Goal: Task Accomplishment & Management: Complete application form

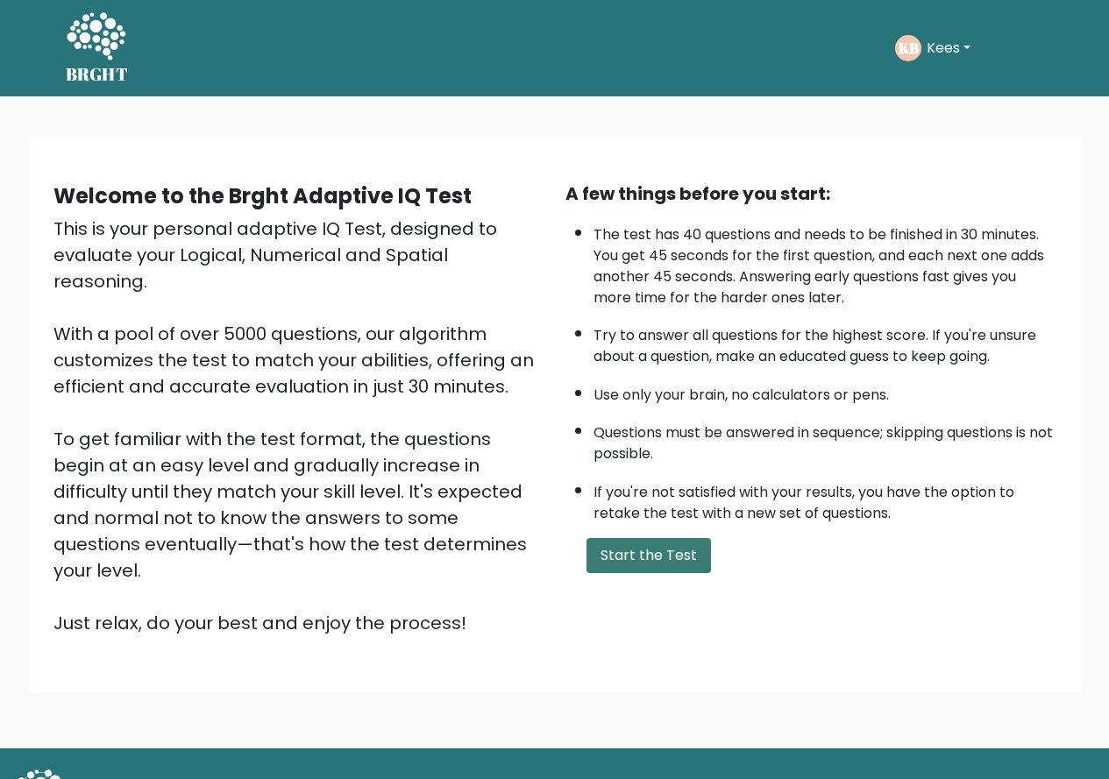
click at [648, 558] on button "Start the Test" at bounding box center [649, 555] width 124 height 35
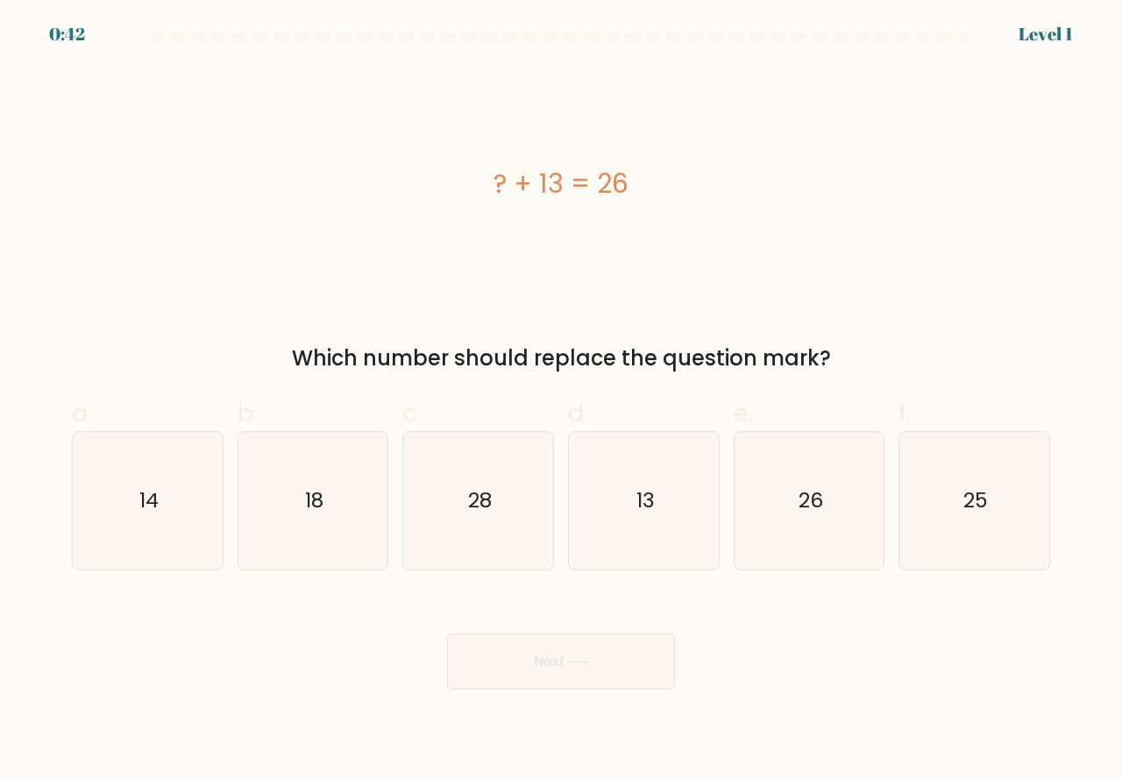
drag, startPoint x: 627, startPoint y: 532, endPoint x: 605, endPoint y: 626, distance: 96.3
click at [628, 540] on icon "13" at bounding box center [644, 501] width 138 height 138
click at [562, 402] on input "d. 13" at bounding box center [561, 395] width 1 height 11
radio input "true"
click at [575, 666] on icon at bounding box center [577, 663] width 24 height 10
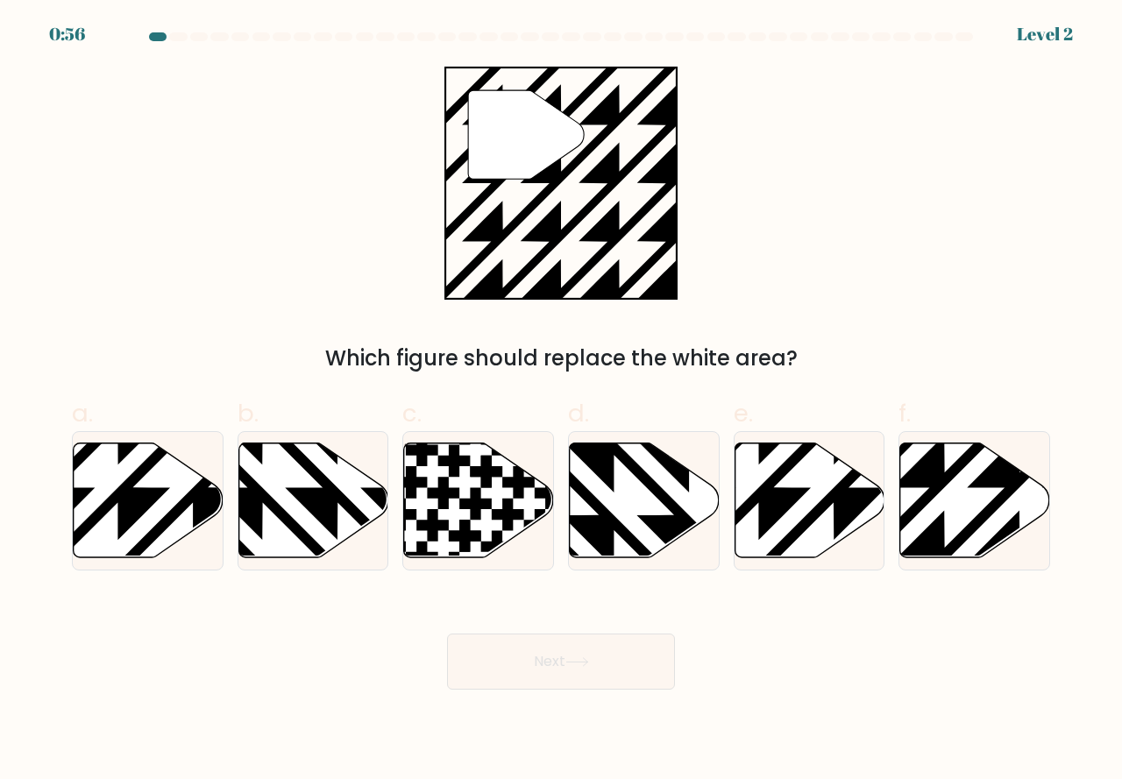
drag, startPoint x: 937, startPoint y: 535, endPoint x: 755, endPoint y: 620, distance: 201.2
click at [935, 542] on icon at bounding box center [1021, 563] width 302 height 302
click at [562, 402] on input "f." at bounding box center [561, 395] width 1 height 11
radio input "true"
click at [575, 665] on icon at bounding box center [577, 663] width 24 height 10
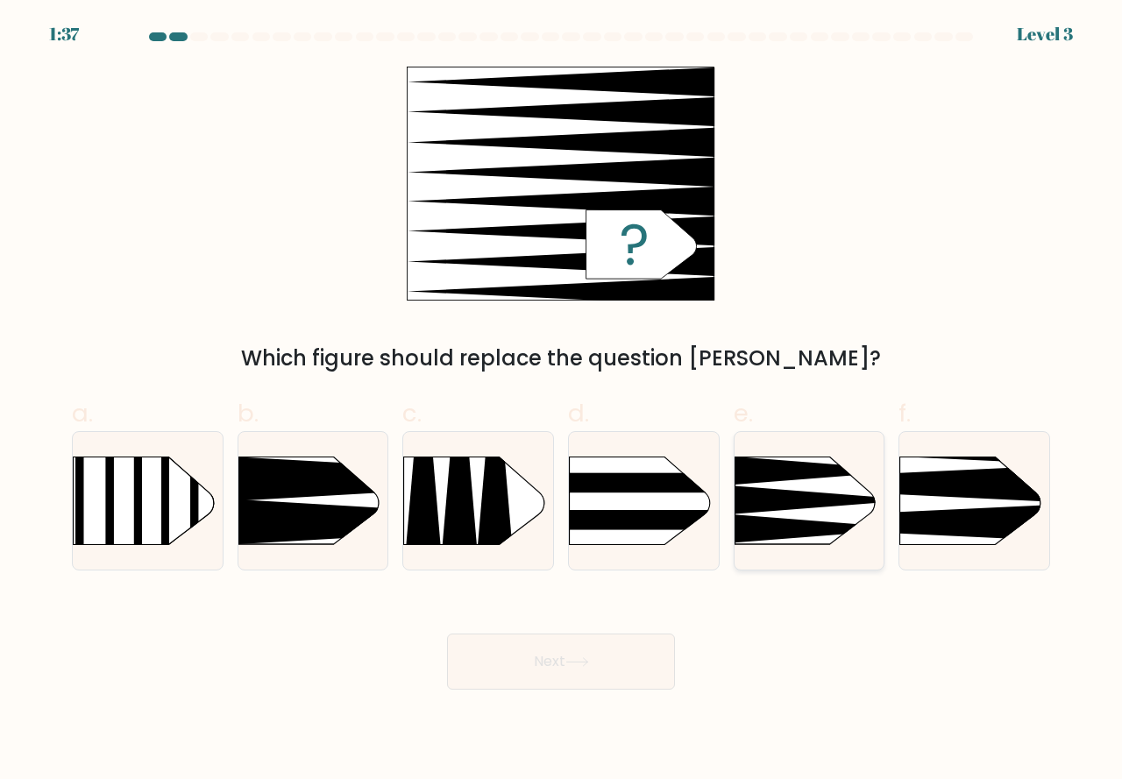
click at [795, 530] on icon at bounding box center [825, 530] width 180 height 28
click at [562, 402] on input "e." at bounding box center [561, 395] width 1 height 11
radio input "true"
click at [591, 642] on button "Next" at bounding box center [561, 662] width 228 height 56
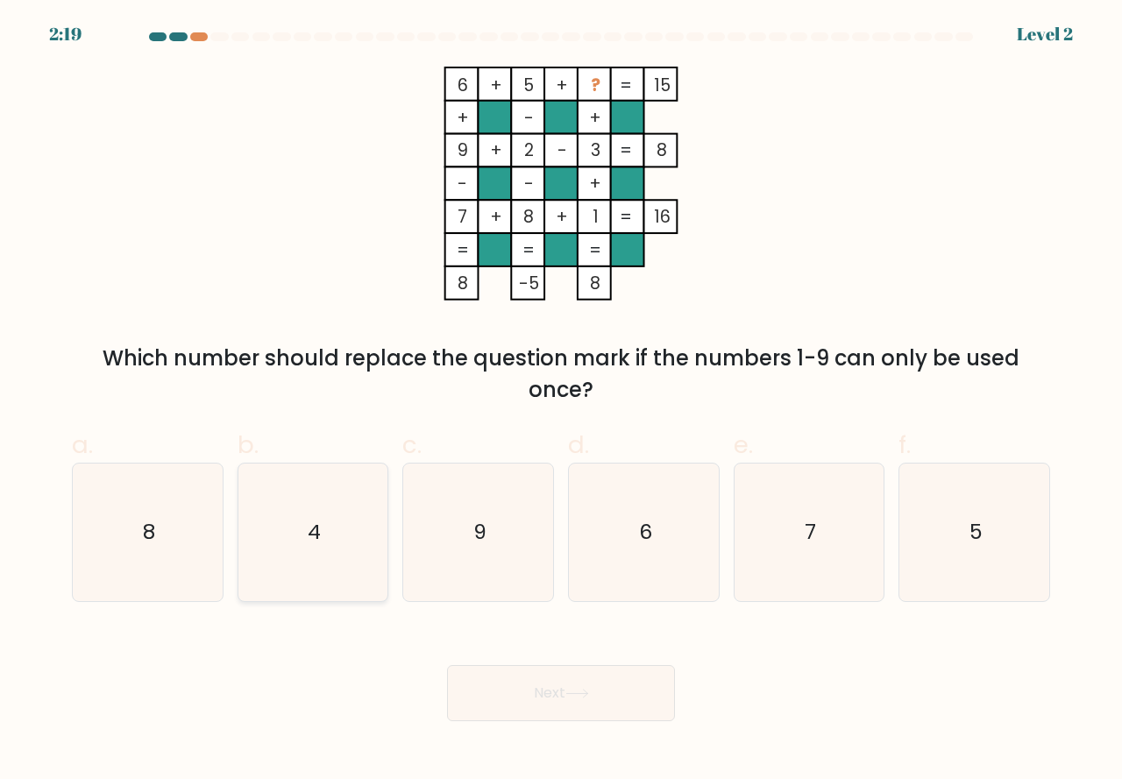
click at [304, 572] on icon "4" at bounding box center [314, 533] width 138 height 138
click at [561, 402] on input "b. 4" at bounding box center [561, 395] width 1 height 11
radio input "true"
click at [539, 682] on button "Next" at bounding box center [561, 693] width 228 height 56
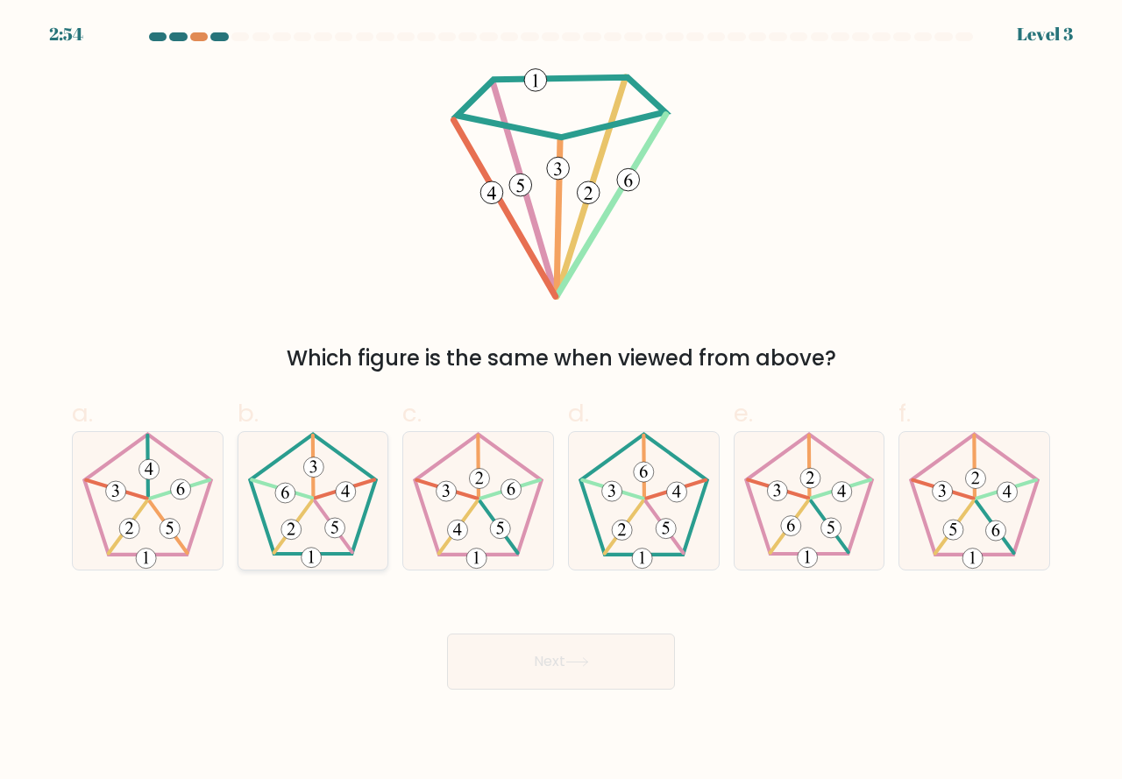
click at [341, 532] on 407 at bounding box center [335, 528] width 20 height 20
click at [561, 402] on input "b." at bounding box center [561, 395] width 1 height 11
radio input "true"
click at [530, 659] on button "Next" at bounding box center [561, 662] width 228 height 56
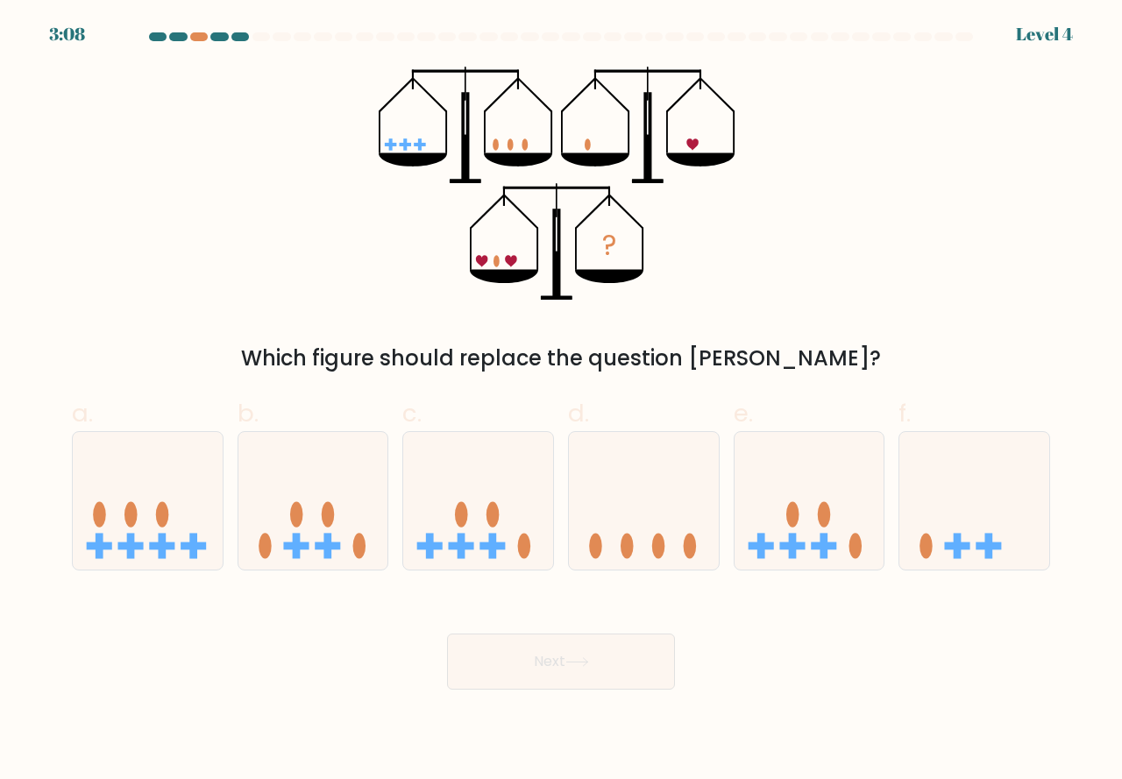
drag, startPoint x: 919, startPoint y: 544, endPoint x: 898, endPoint y: 565, distance: 29.8
click at [919, 546] on icon at bounding box center [975, 501] width 150 height 124
click at [562, 402] on input "f." at bounding box center [561, 395] width 1 height 11
radio input "true"
click at [618, 658] on button "Next" at bounding box center [561, 662] width 228 height 56
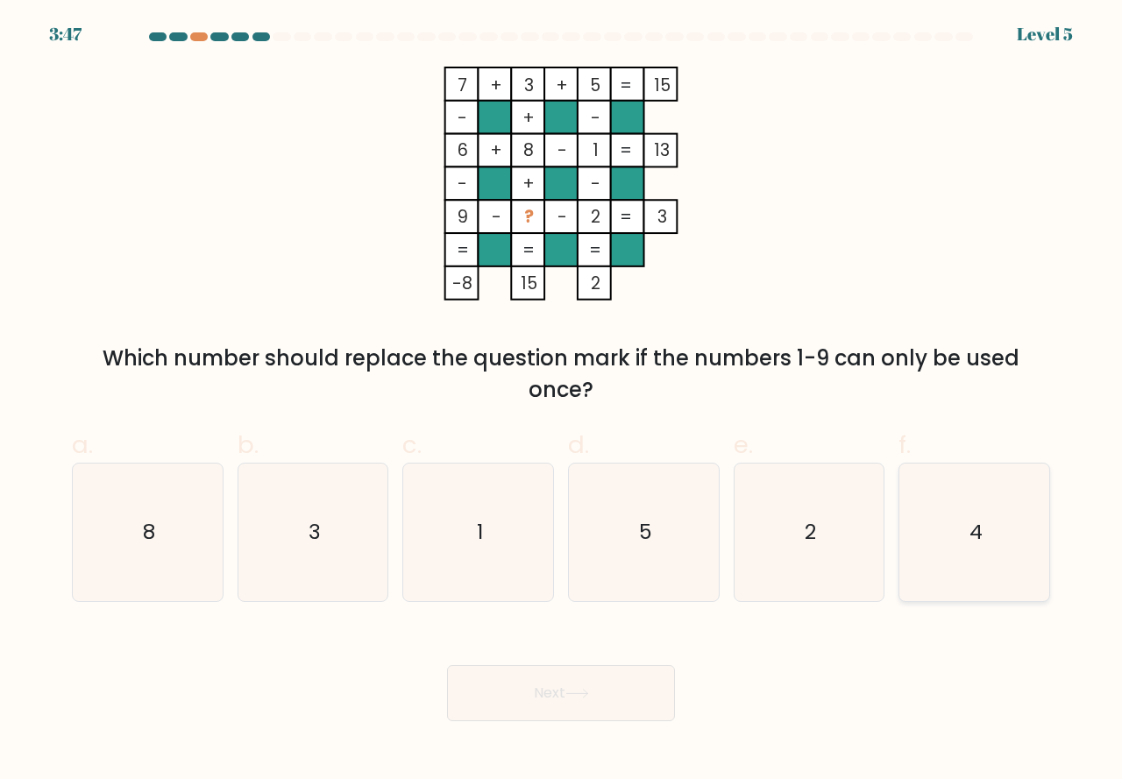
click at [941, 577] on icon "4" at bounding box center [975, 533] width 138 height 138
click at [562, 402] on input "f. 4" at bounding box center [561, 395] width 1 height 11
radio input "true"
click at [621, 686] on button "Next" at bounding box center [561, 693] width 228 height 56
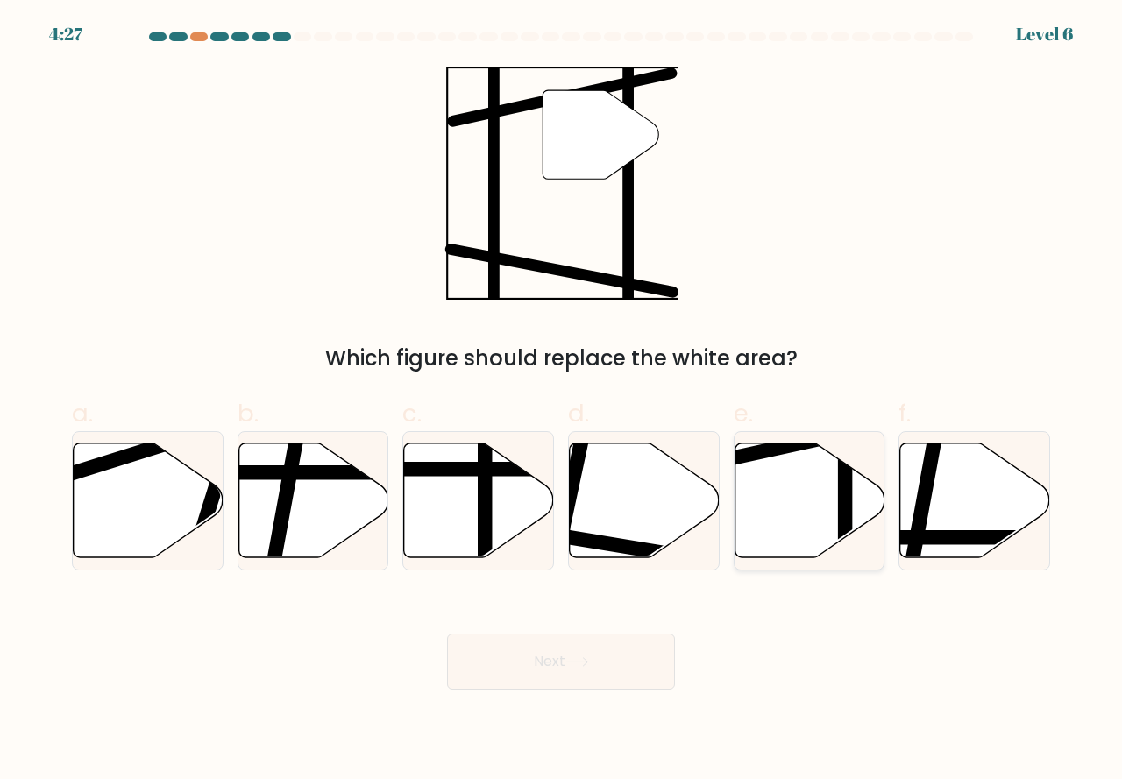
click at [790, 530] on icon at bounding box center [810, 500] width 150 height 115
click at [562, 402] on input "e." at bounding box center [561, 395] width 1 height 11
radio input "true"
click at [604, 672] on button "Next" at bounding box center [561, 662] width 228 height 56
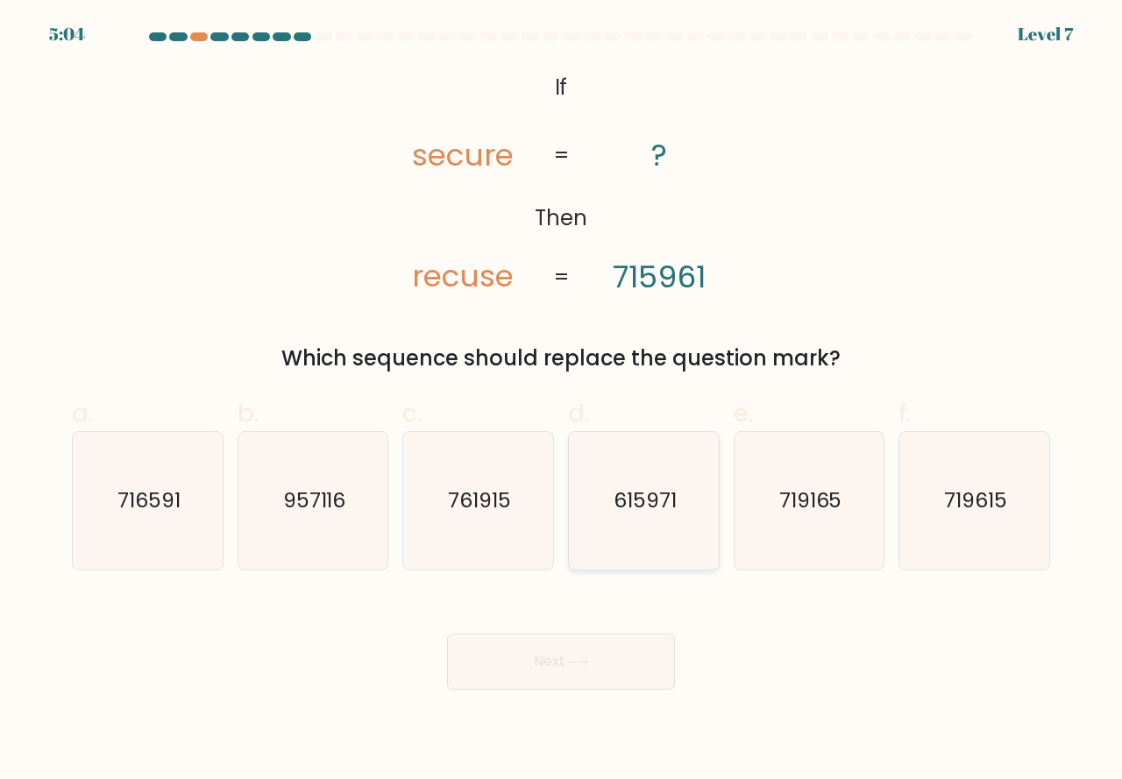
click at [665, 527] on icon "615971" at bounding box center [644, 501] width 138 height 138
click at [562, 402] on input "d. 615971" at bounding box center [561, 395] width 1 height 11
radio input "true"
click at [589, 651] on button "Next" at bounding box center [561, 662] width 228 height 56
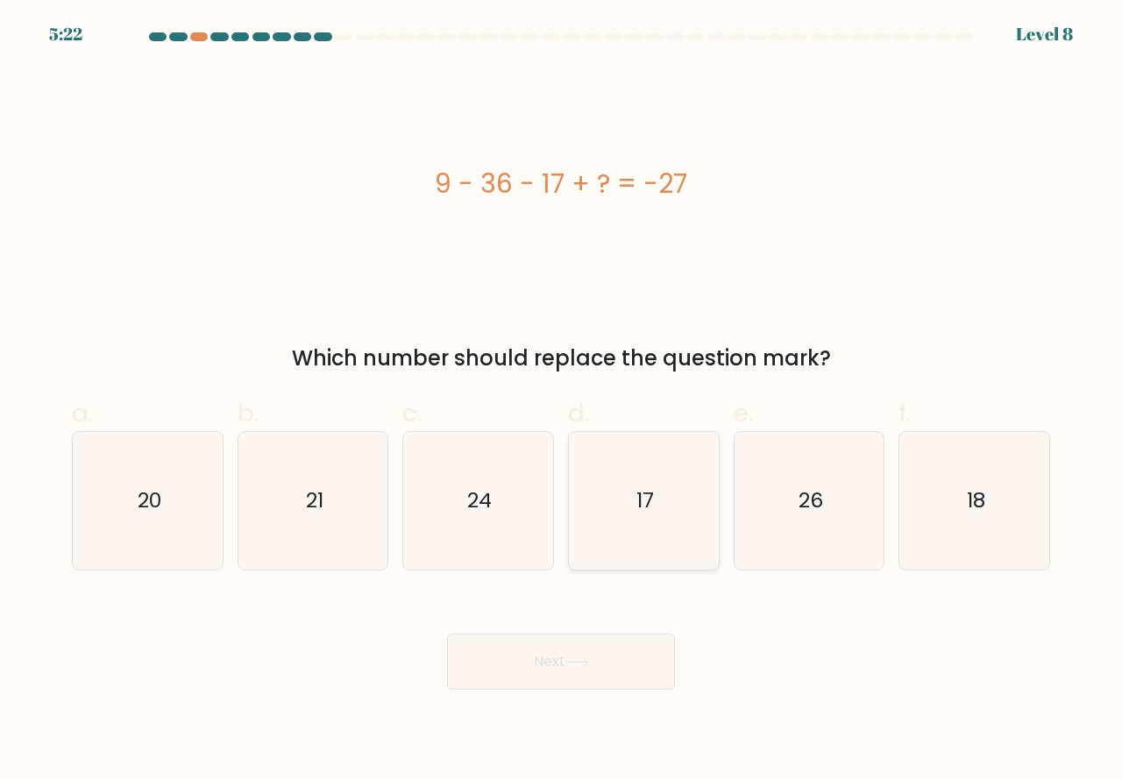
click at [661, 513] on icon "17" at bounding box center [644, 501] width 138 height 138
click at [562, 402] on input "d. 17" at bounding box center [561, 395] width 1 height 11
radio input "true"
click at [617, 649] on button "Next" at bounding box center [561, 662] width 228 height 56
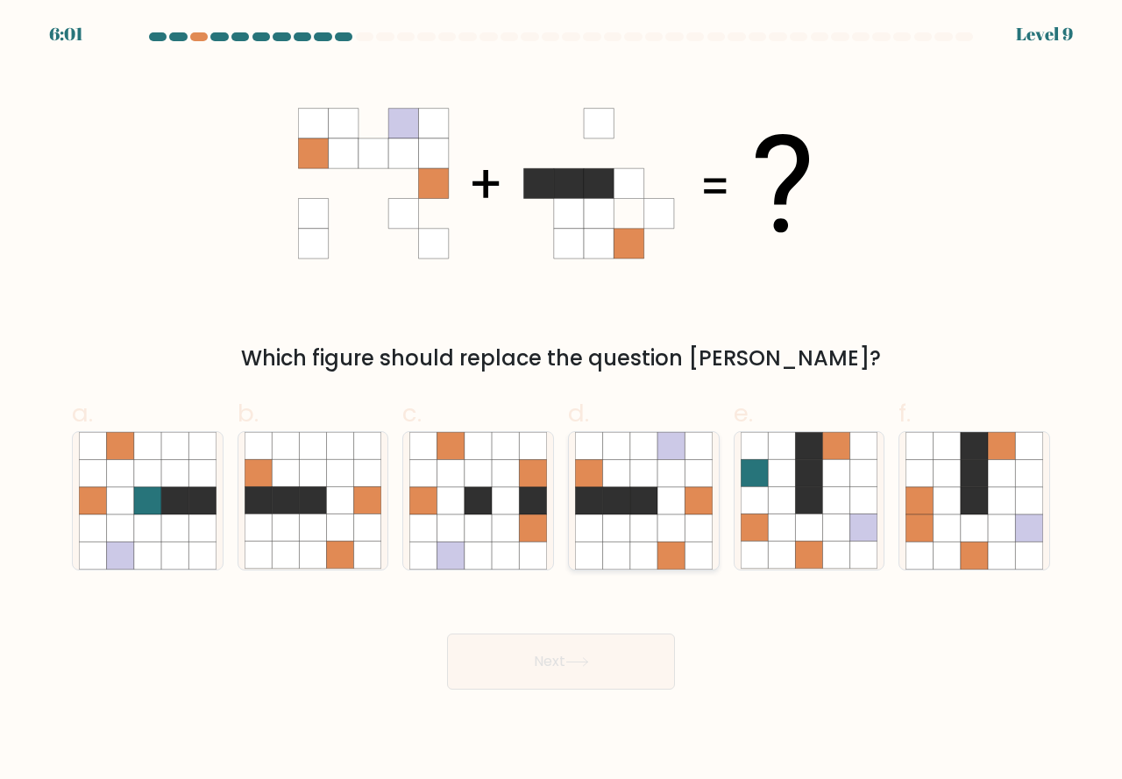
click at [633, 541] on icon at bounding box center [643, 528] width 27 height 27
click at [562, 402] on input "d." at bounding box center [561, 395] width 1 height 11
radio input "true"
click at [584, 656] on button "Next" at bounding box center [561, 662] width 228 height 56
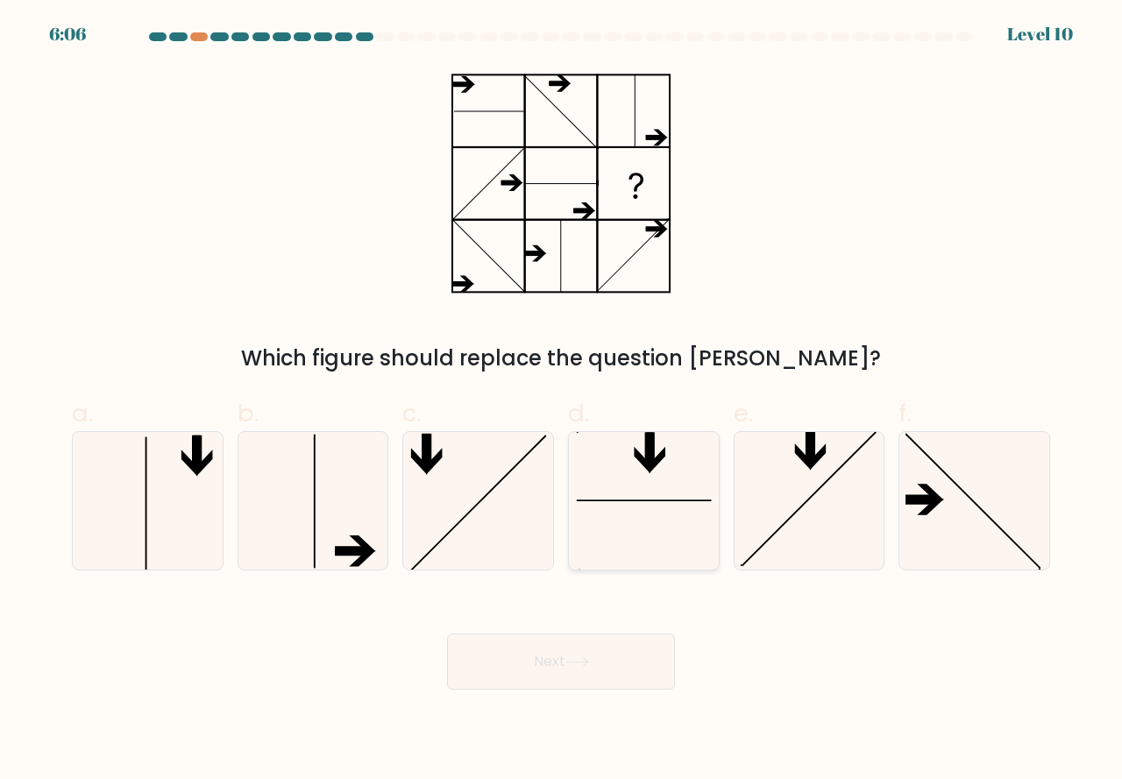
drag, startPoint x: 636, startPoint y: 546, endPoint x: 636, endPoint y: 557, distance: 10.6
click at [636, 547] on icon at bounding box center [644, 501] width 138 height 138
click at [562, 402] on input "d." at bounding box center [561, 395] width 1 height 11
radio input "true"
click at [570, 646] on button "Next" at bounding box center [561, 662] width 228 height 56
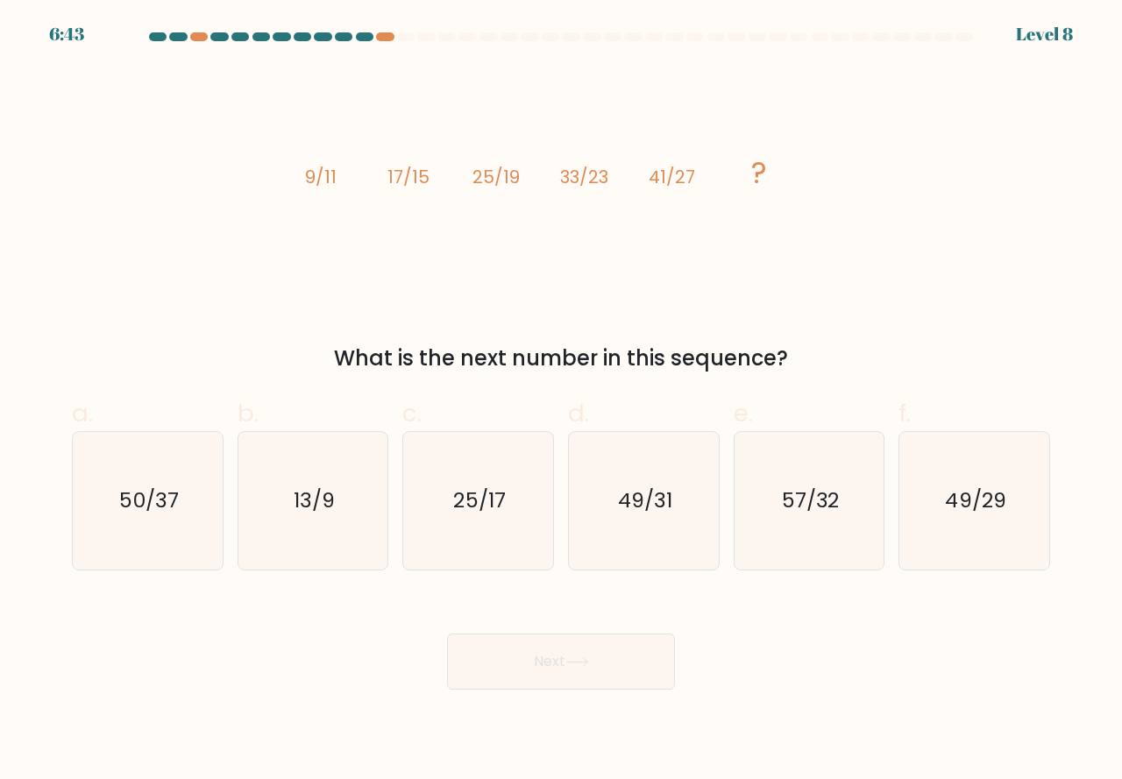
drag, startPoint x: 674, startPoint y: 537, endPoint x: 627, endPoint y: 630, distance: 105.1
click at [668, 551] on icon "49/31" at bounding box center [644, 501] width 138 height 138
click at [626, 544] on icon "49/31" at bounding box center [644, 501] width 138 height 138
click at [562, 402] on input "d. 49/31" at bounding box center [561, 395] width 1 height 11
radio input "true"
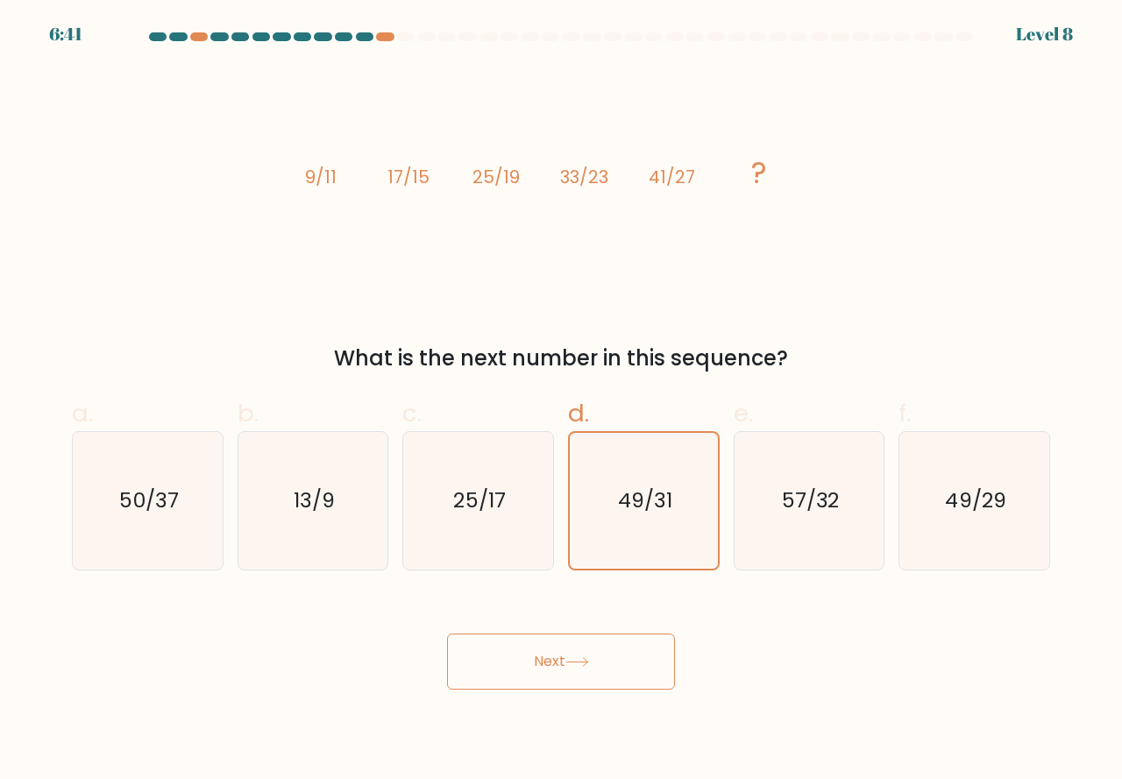
click at [571, 658] on icon at bounding box center [577, 663] width 24 height 10
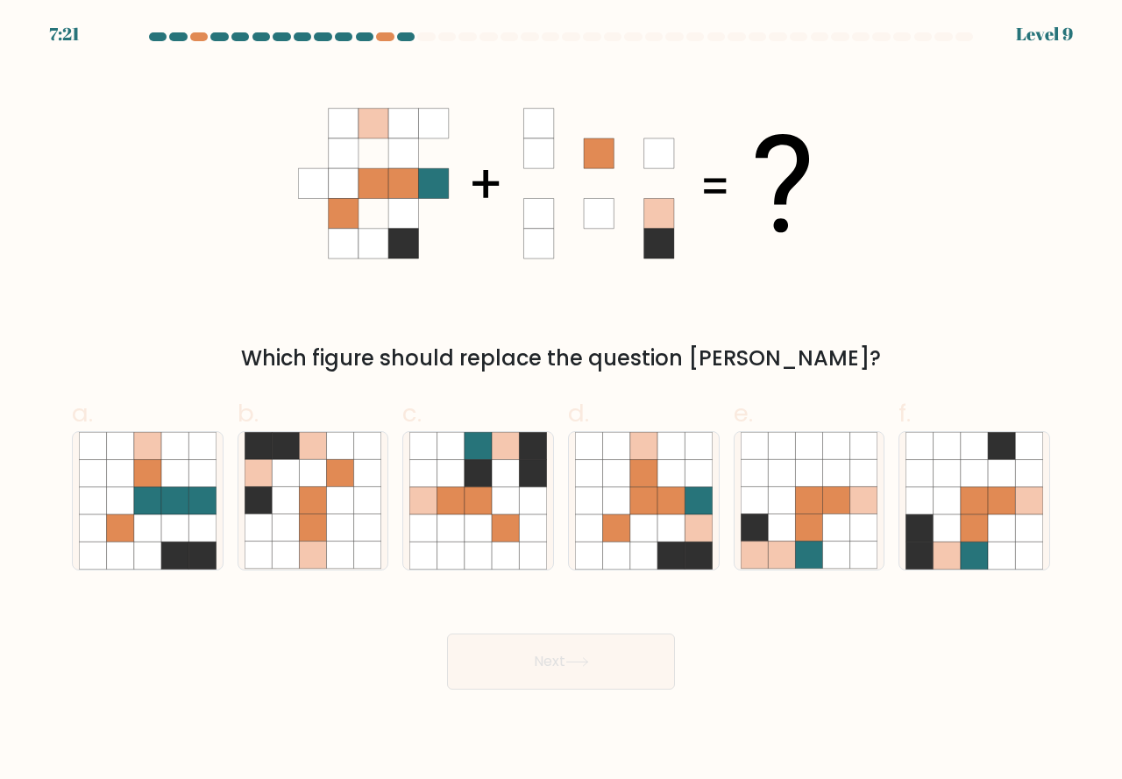
drag, startPoint x: 635, startPoint y: 545, endPoint x: 626, endPoint y: 593, distance: 48.1
click at [636, 545] on icon at bounding box center [643, 555] width 27 height 27
click at [562, 402] on input "d." at bounding box center [561, 395] width 1 height 11
radio input "true"
click at [595, 659] on button "Next" at bounding box center [561, 662] width 228 height 56
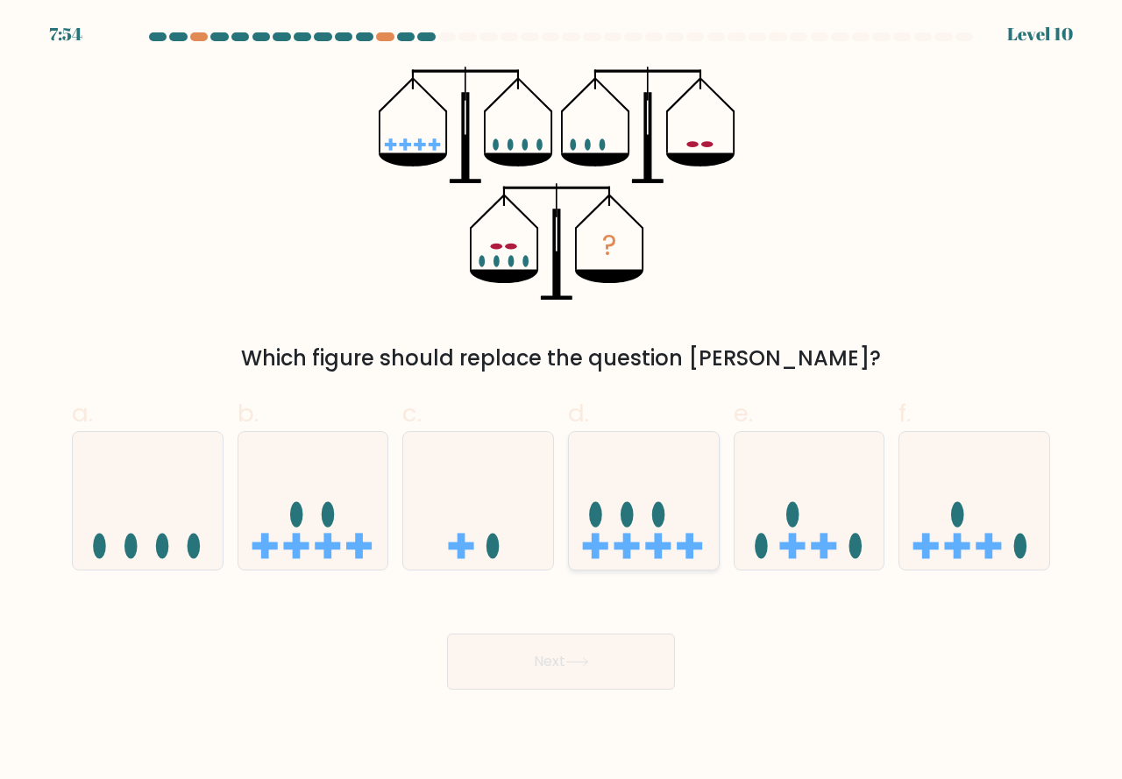
drag, startPoint x: 611, startPoint y: 533, endPoint x: 611, endPoint y: 584, distance: 50.8
click at [612, 533] on icon at bounding box center [644, 501] width 150 height 124
click at [562, 402] on input "d." at bounding box center [561, 395] width 1 height 11
radio input "true"
click at [579, 661] on icon at bounding box center [577, 663] width 24 height 10
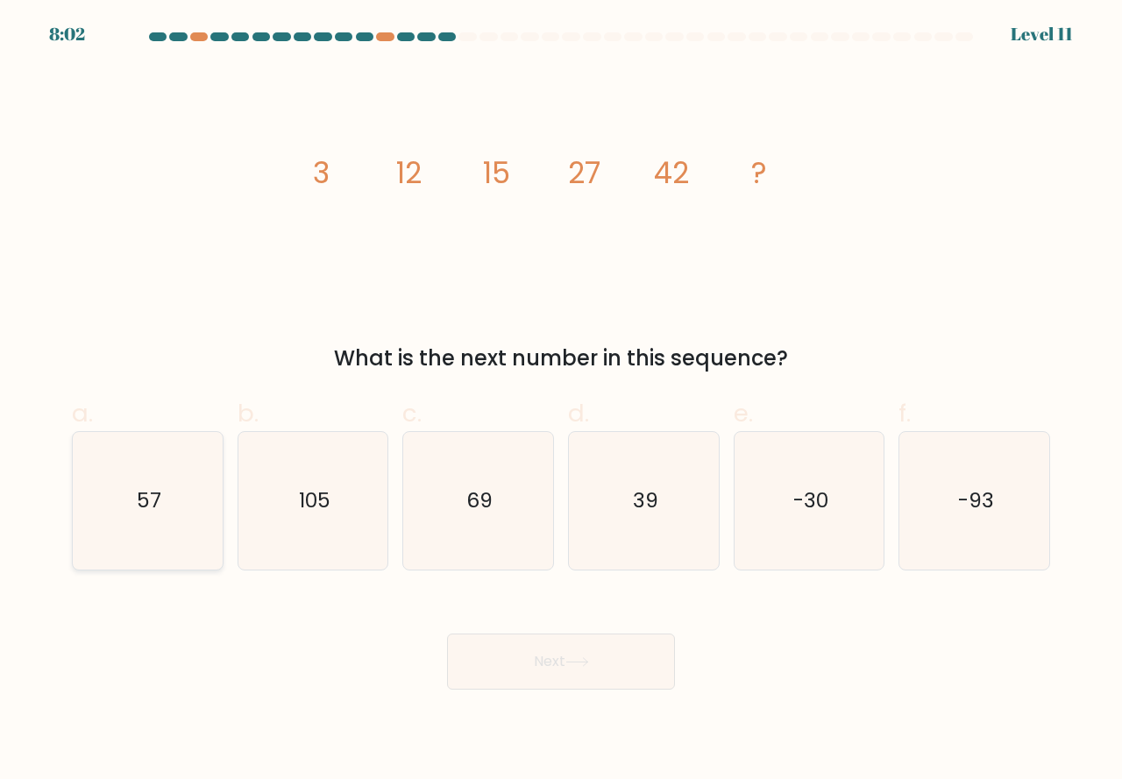
drag, startPoint x: 210, startPoint y: 549, endPoint x: 227, endPoint y: 558, distance: 20.0
click at [214, 551] on icon "57" at bounding box center [148, 501] width 138 height 138
click at [561, 402] on input "a. 57" at bounding box center [561, 395] width 1 height 11
radio input "true"
click at [491, 651] on button "Next" at bounding box center [561, 662] width 228 height 56
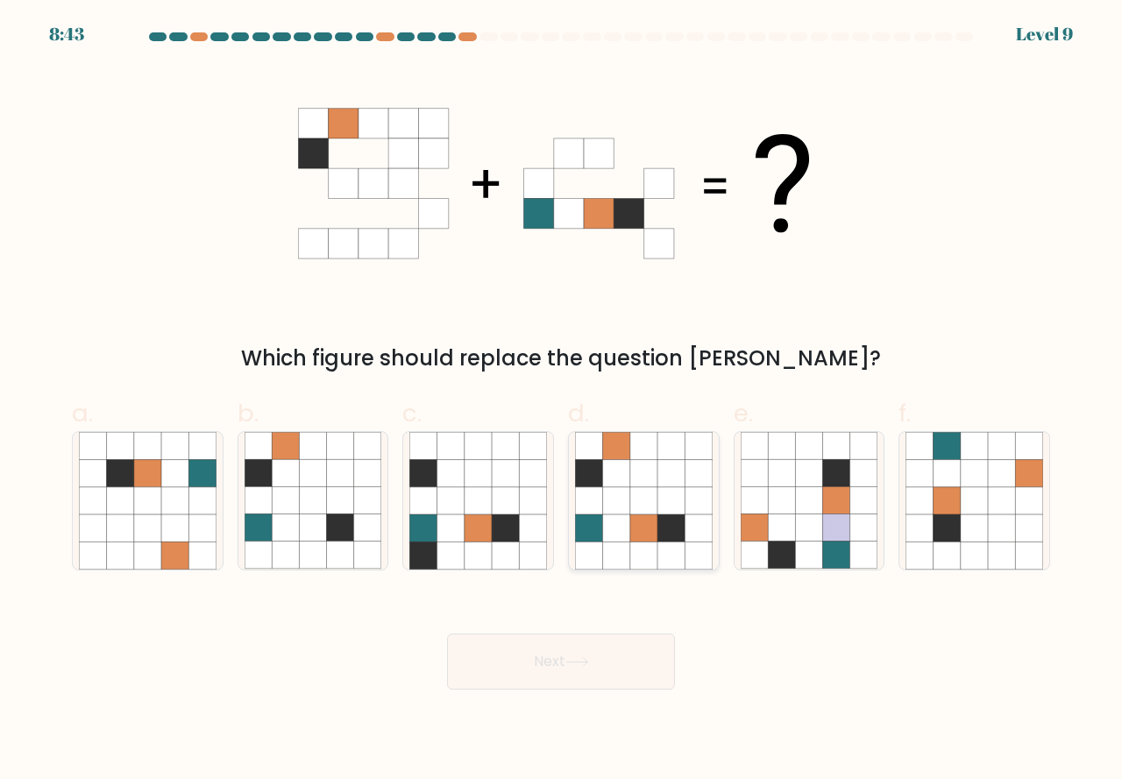
click at [642, 564] on icon at bounding box center [643, 555] width 27 height 27
click at [562, 402] on input "d." at bounding box center [561, 395] width 1 height 11
radio input "true"
click at [565, 658] on button "Next" at bounding box center [561, 662] width 228 height 56
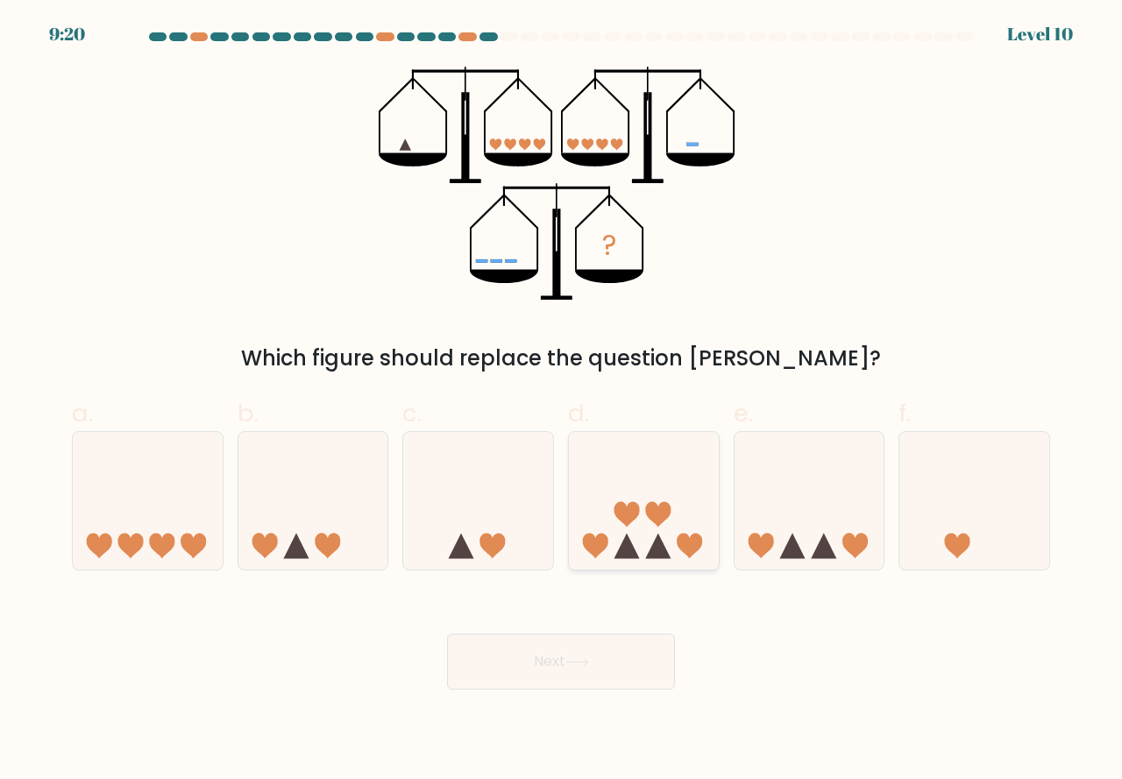
click at [656, 553] on icon at bounding box center [658, 545] width 25 height 25
click at [562, 402] on input "d." at bounding box center [561, 395] width 1 height 11
radio input "true"
click at [597, 648] on button "Next" at bounding box center [561, 662] width 228 height 56
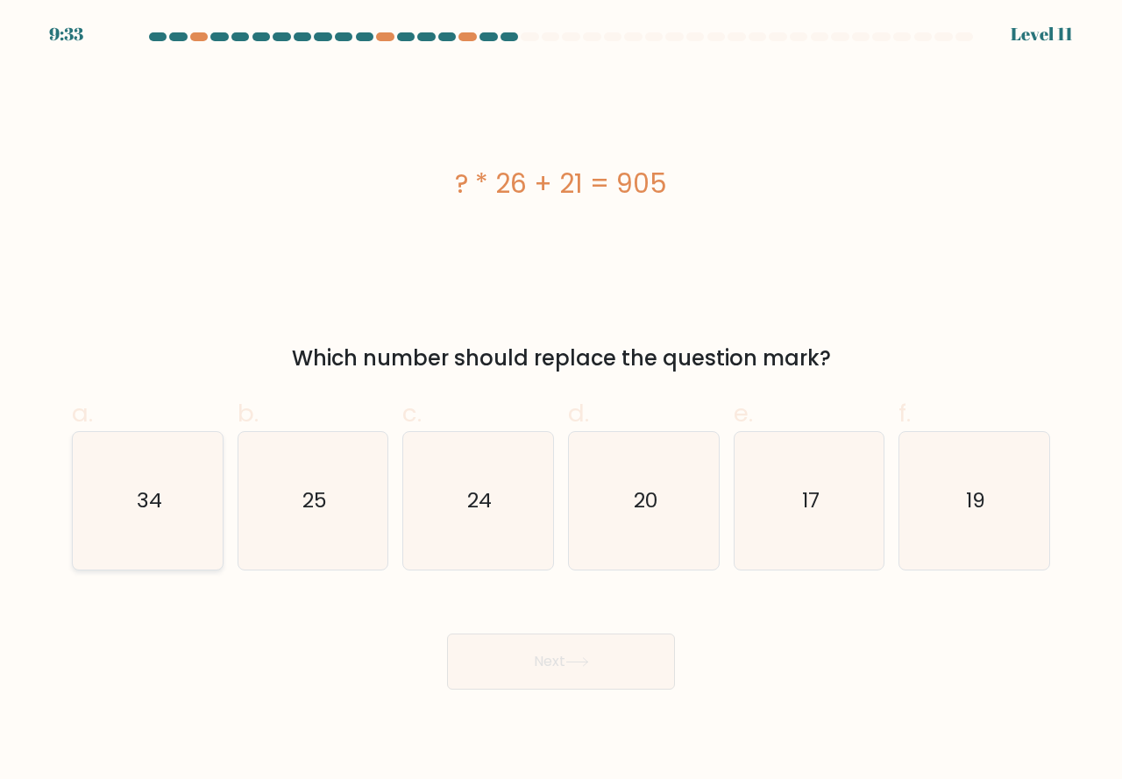
click at [181, 532] on icon "34" at bounding box center [148, 501] width 138 height 138
click at [561, 402] on input "a. 34" at bounding box center [561, 395] width 1 height 11
radio input "true"
click at [511, 656] on button "Next" at bounding box center [561, 662] width 228 height 56
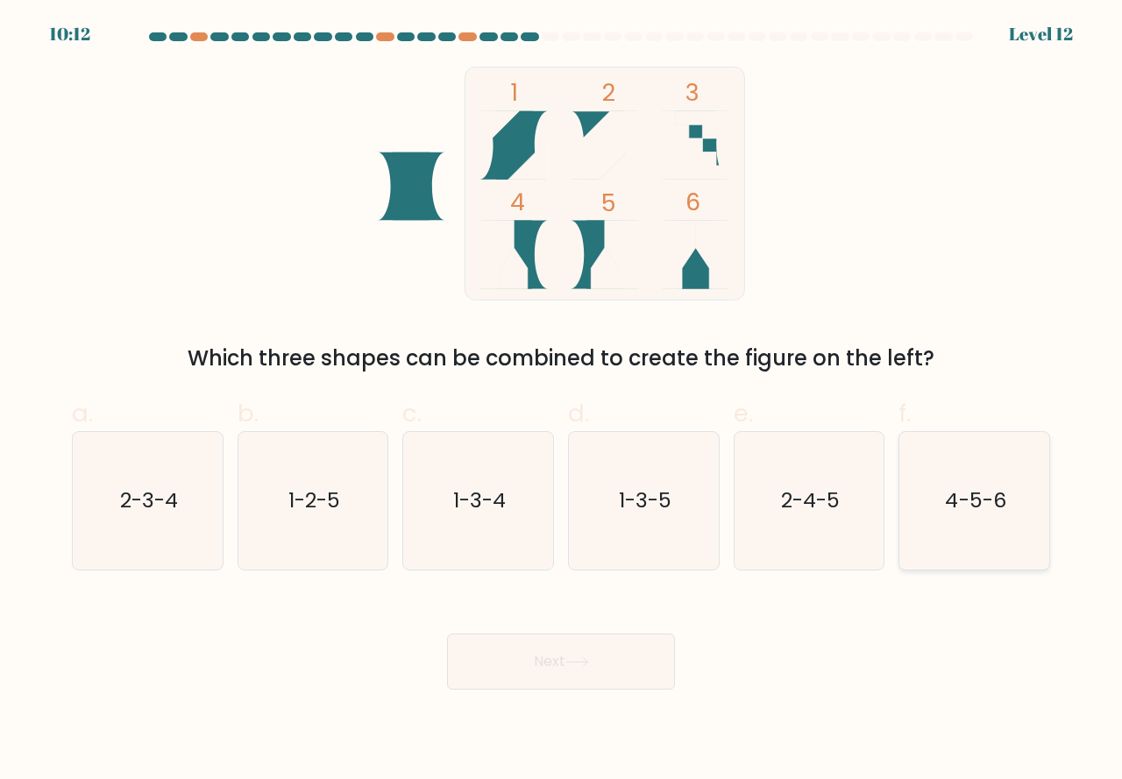
click at [948, 534] on icon "4-5-6" at bounding box center [975, 501] width 138 height 138
click at [562, 402] on input "f. 4-5-6" at bounding box center [561, 395] width 1 height 11
radio input "true"
click at [552, 662] on button "Next" at bounding box center [561, 662] width 228 height 56
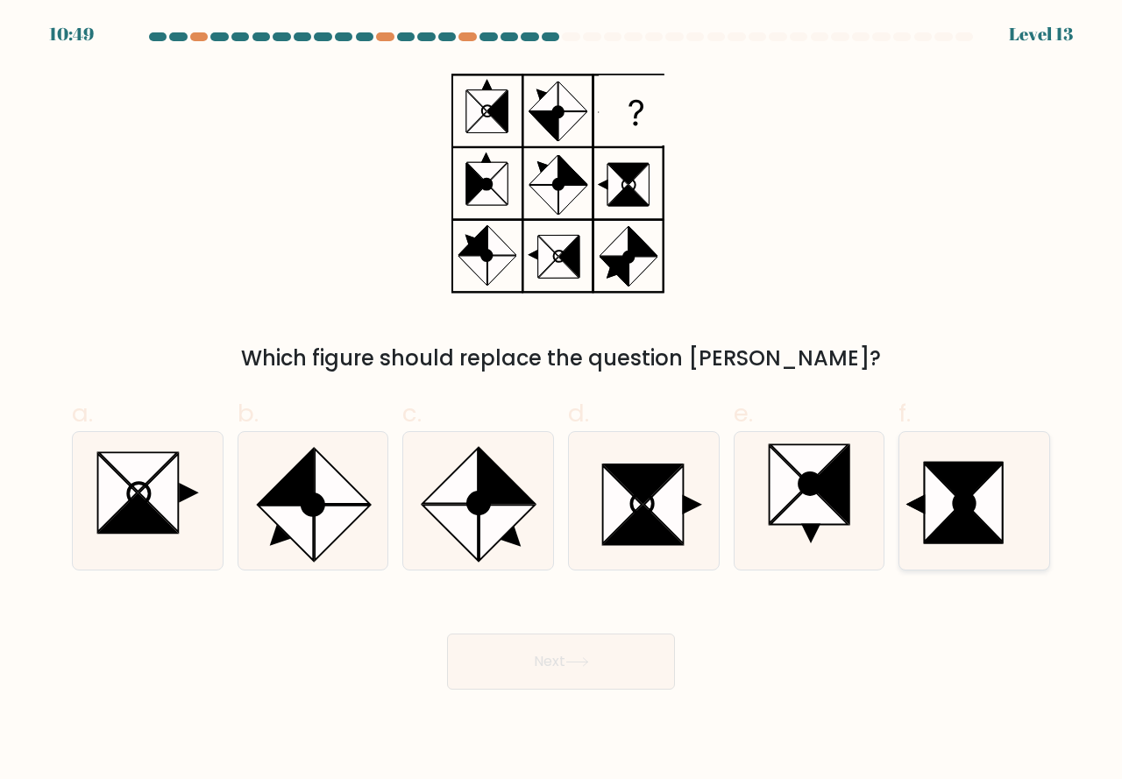
click at [932, 534] on icon at bounding box center [944, 503] width 38 height 78
click at [562, 402] on input "f." at bounding box center [561, 395] width 1 height 11
radio input "true"
click at [558, 662] on button "Next" at bounding box center [561, 662] width 228 height 56
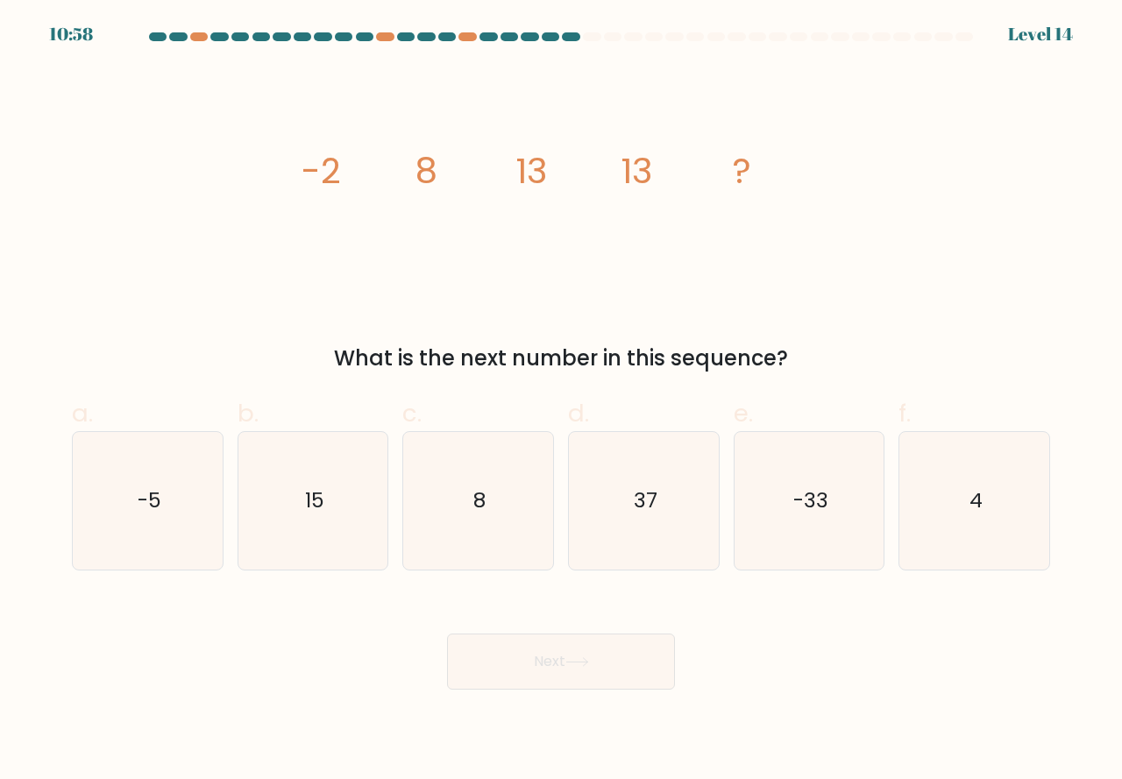
drag, startPoint x: 312, startPoint y: 537, endPoint x: 383, endPoint y: 609, distance: 101.1
click at [313, 545] on icon "15" at bounding box center [314, 501] width 138 height 138
click at [561, 402] on input "b. 15" at bounding box center [561, 395] width 1 height 11
radio input "true"
click at [489, 651] on button "Next" at bounding box center [561, 662] width 228 height 56
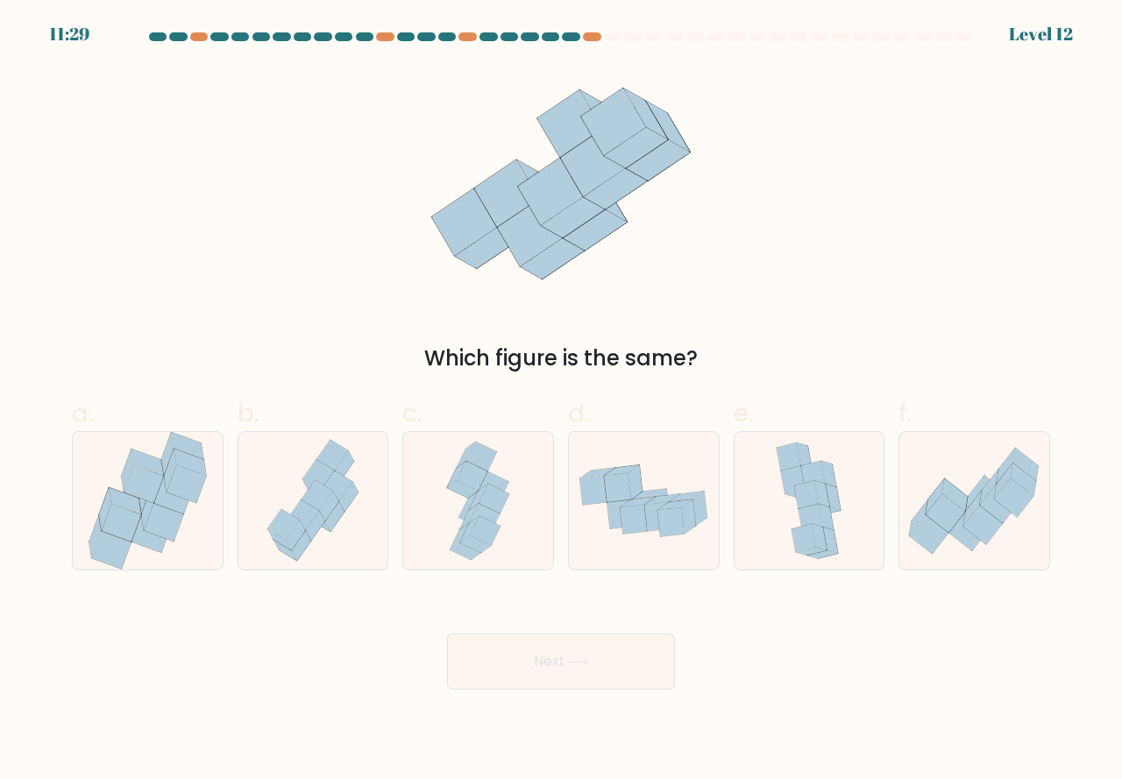
drag, startPoint x: 943, startPoint y: 534, endPoint x: 893, endPoint y: 601, distance: 84.0
click at [943, 542] on icon at bounding box center [975, 502] width 150 height 116
click at [562, 402] on input "f." at bounding box center [561, 395] width 1 height 11
radio input "true"
click at [611, 659] on button "Next" at bounding box center [561, 662] width 228 height 56
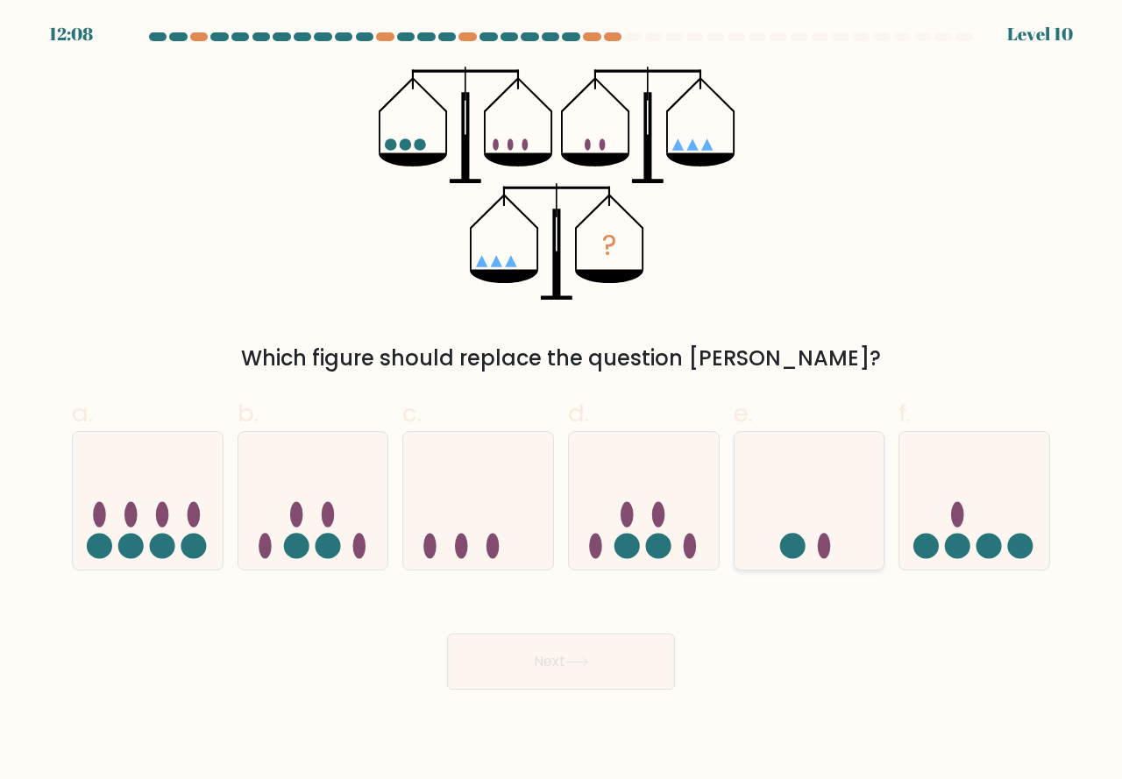
click at [781, 546] on circle at bounding box center [791, 545] width 25 height 25
click at [562, 402] on input "e." at bounding box center [561, 395] width 1 height 11
radio input "true"
click at [575, 660] on icon at bounding box center [577, 663] width 24 height 10
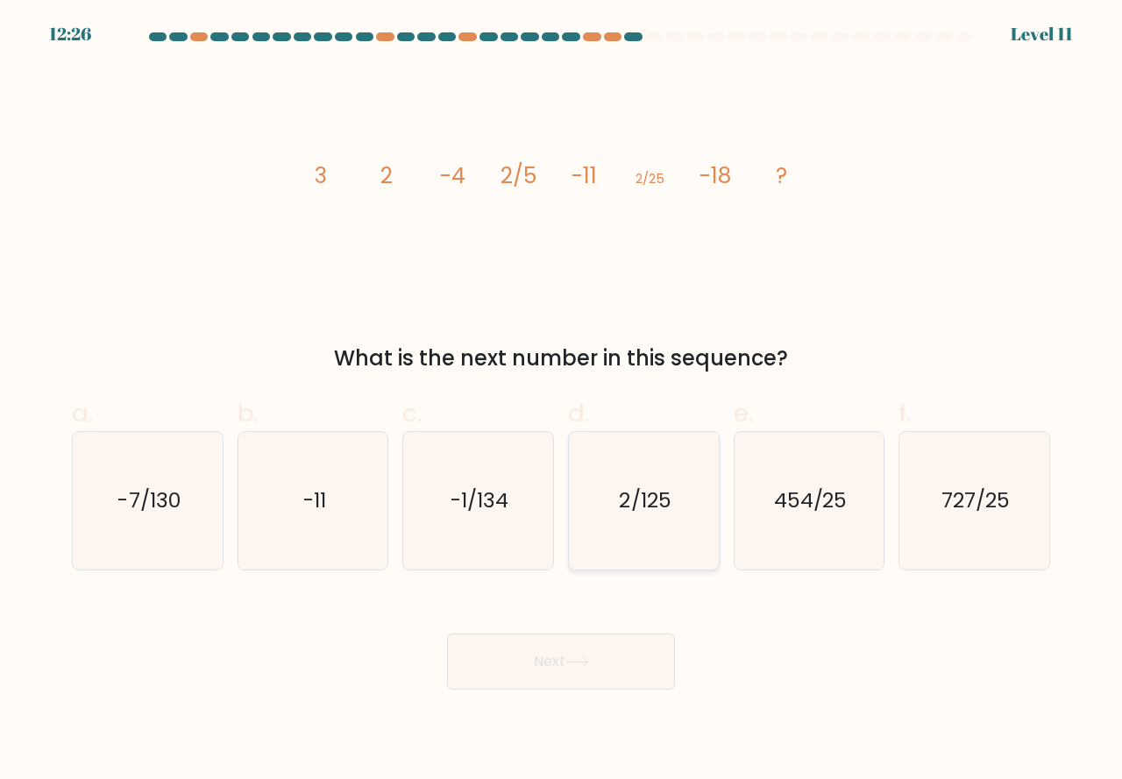
click at [646, 542] on icon "2/125" at bounding box center [644, 501] width 138 height 138
click at [562, 402] on input "d. 2/125" at bounding box center [561, 395] width 1 height 11
radio input "true"
click at [518, 674] on button "Next" at bounding box center [561, 662] width 228 height 56
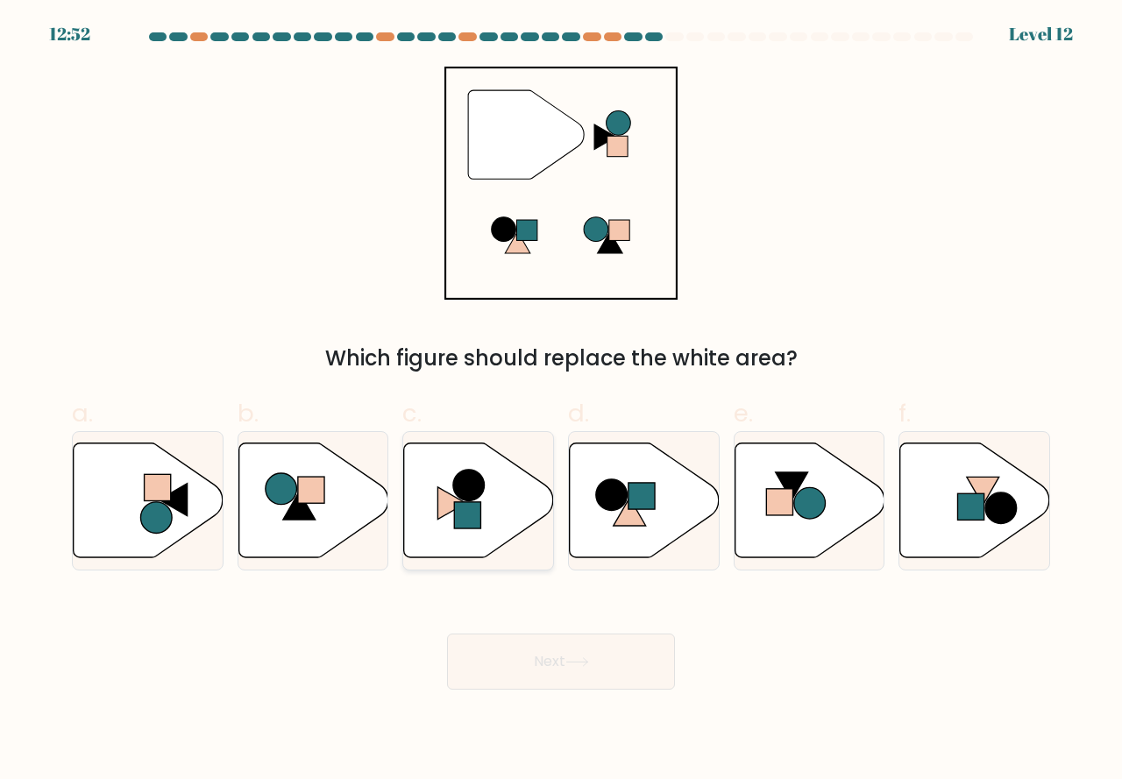
click at [465, 540] on icon at bounding box center [479, 500] width 150 height 115
click at [561, 402] on input "c." at bounding box center [561, 395] width 1 height 11
radio input "true"
click at [523, 647] on button "Next" at bounding box center [561, 662] width 228 height 56
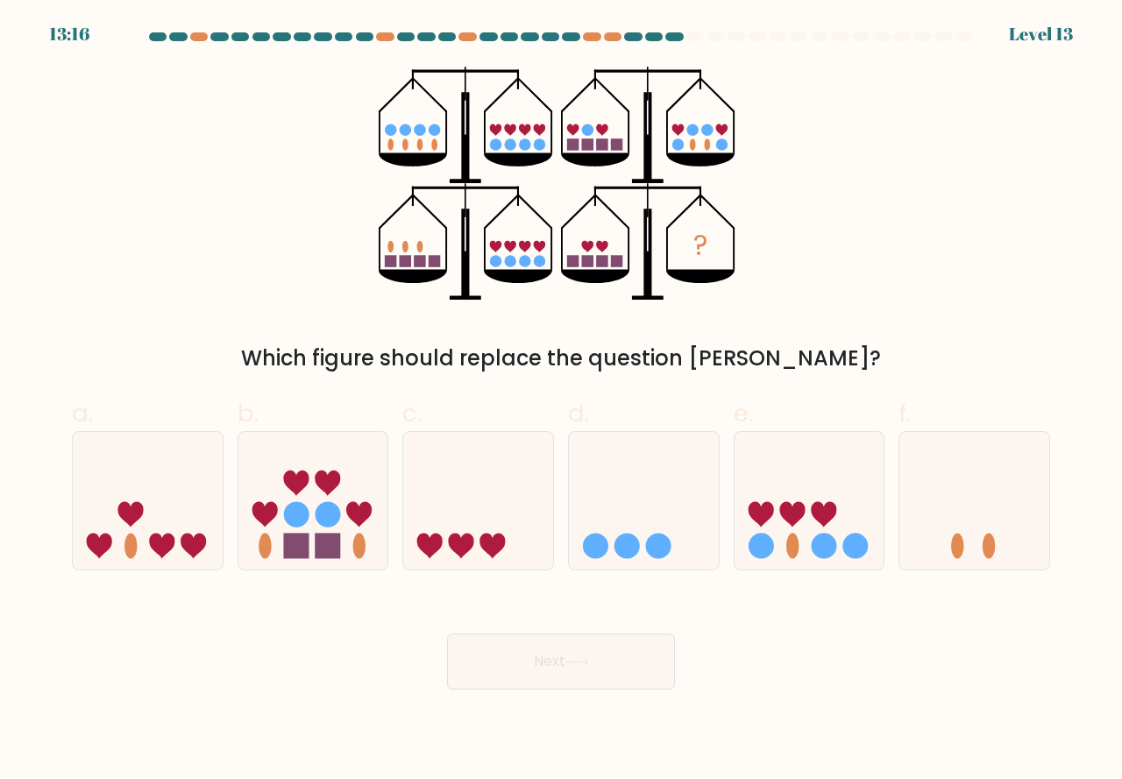
drag, startPoint x: 791, startPoint y: 538, endPoint x: 727, endPoint y: 636, distance: 117.2
click at [789, 544] on ellipse at bounding box center [792, 545] width 13 height 25
click at [562, 402] on input "e." at bounding box center [561, 395] width 1 height 11
radio input "true"
click at [566, 673] on button "Next" at bounding box center [561, 662] width 228 height 56
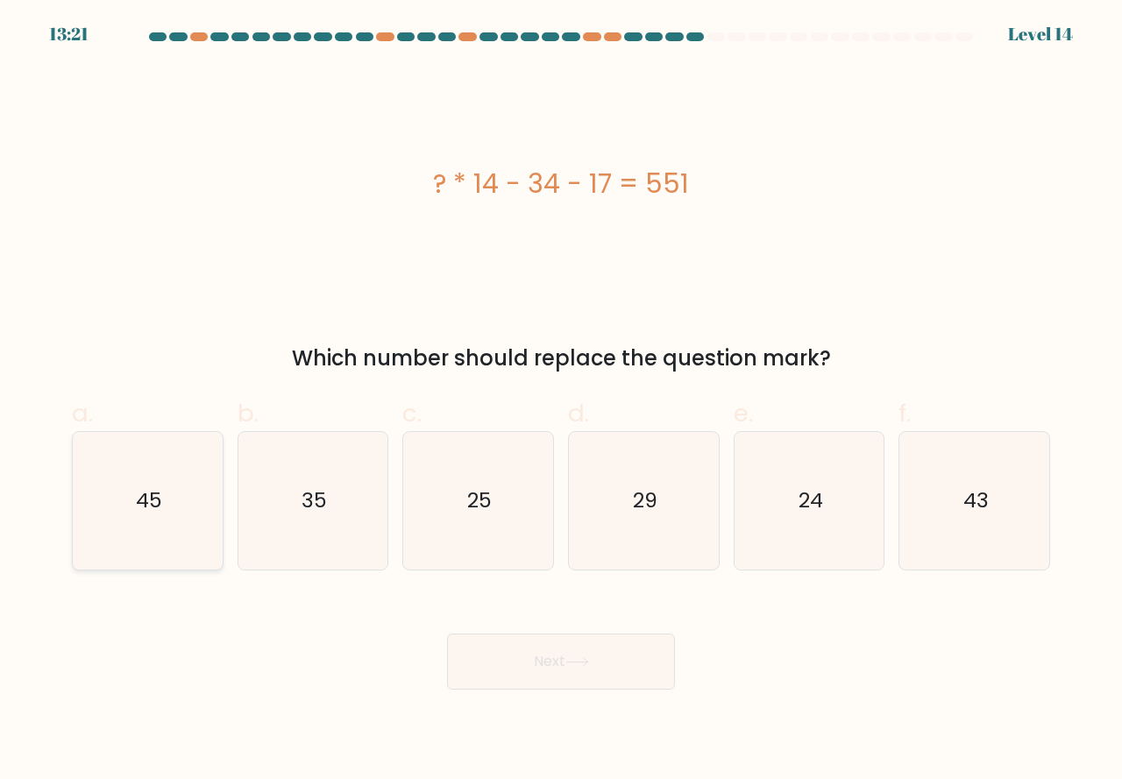
click at [156, 538] on icon "45" at bounding box center [148, 501] width 138 height 138
click at [561, 667] on button "Next" at bounding box center [561, 662] width 228 height 56
drag, startPoint x: 180, startPoint y: 530, endPoint x: 353, endPoint y: 612, distance: 192.2
click at [180, 531] on icon "45" at bounding box center [148, 501] width 138 height 138
click at [561, 402] on input "a. 45" at bounding box center [561, 395] width 1 height 11
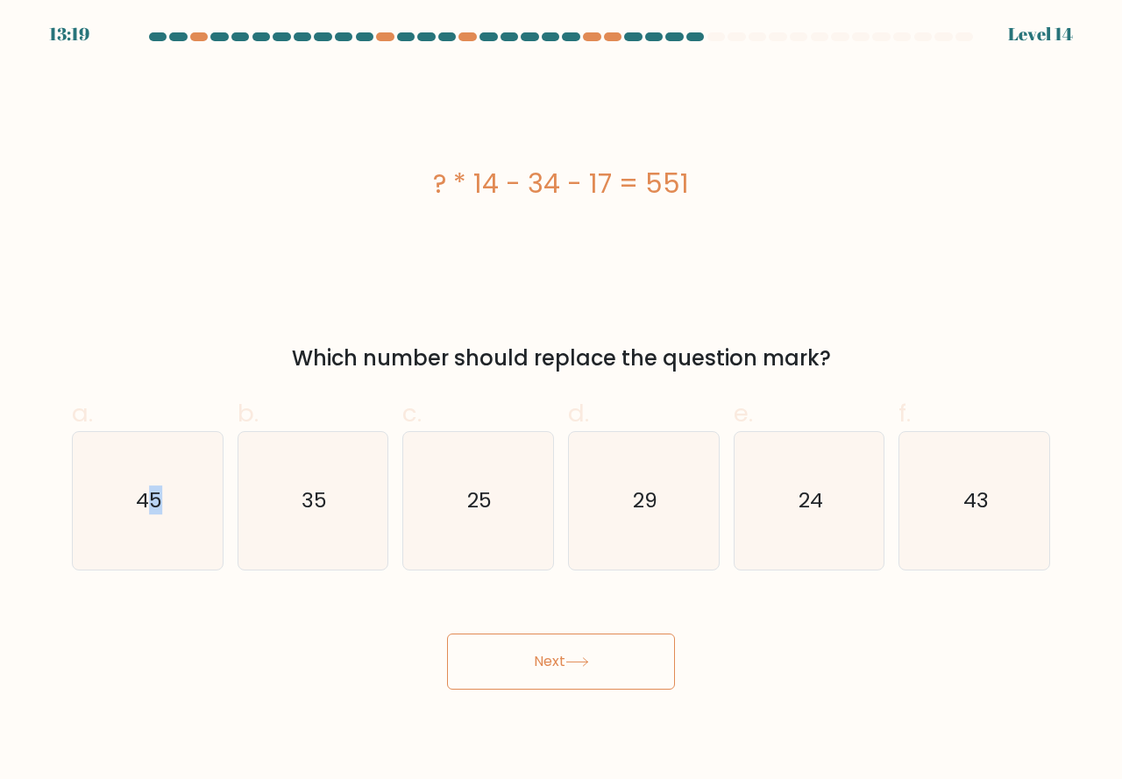
radio input "true"
click at [559, 669] on button "Next" at bounding box center [561, 662] width 228 height 56
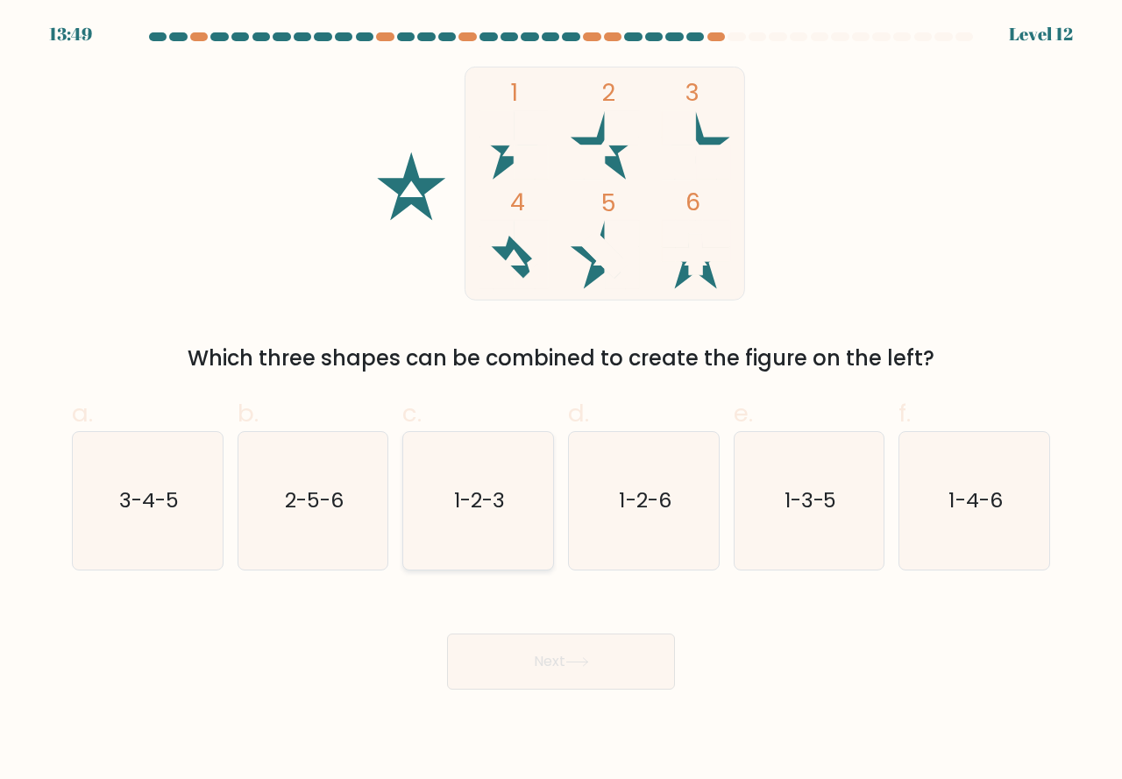
click at [452, 557] on icon "1-2-3" at bounding box center [478, 501] width 138 height 138
click at [561, 402] on input "c. 1-2-3" at bounding box center [561, 395] width 1 height 11
radio input "true"
click at [545, 653] on button "Next" at bounding box center [561, 662] width 228 height 56
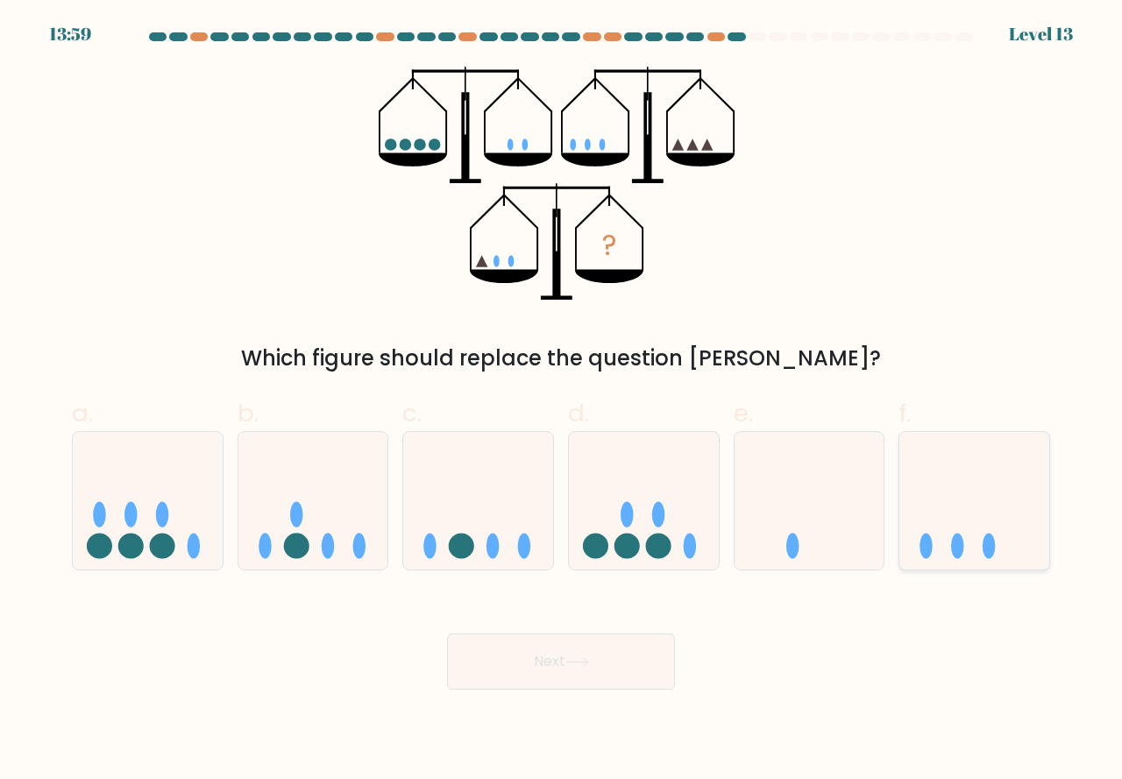
drag, startPoint x: 938, startPoint y: 538, endPoint x: 937, endPoint y: 548, distance: 9.7
click at [938, 540] on icon at bounding box center [975, 501] width 150 height 124
click at [562, 402] on input "f." at bounding box center [561, 395] width 1 height 11
radio input "true"
click at [594, 664] on button "Next" at bounding box center [561, 662] width 228 height 56
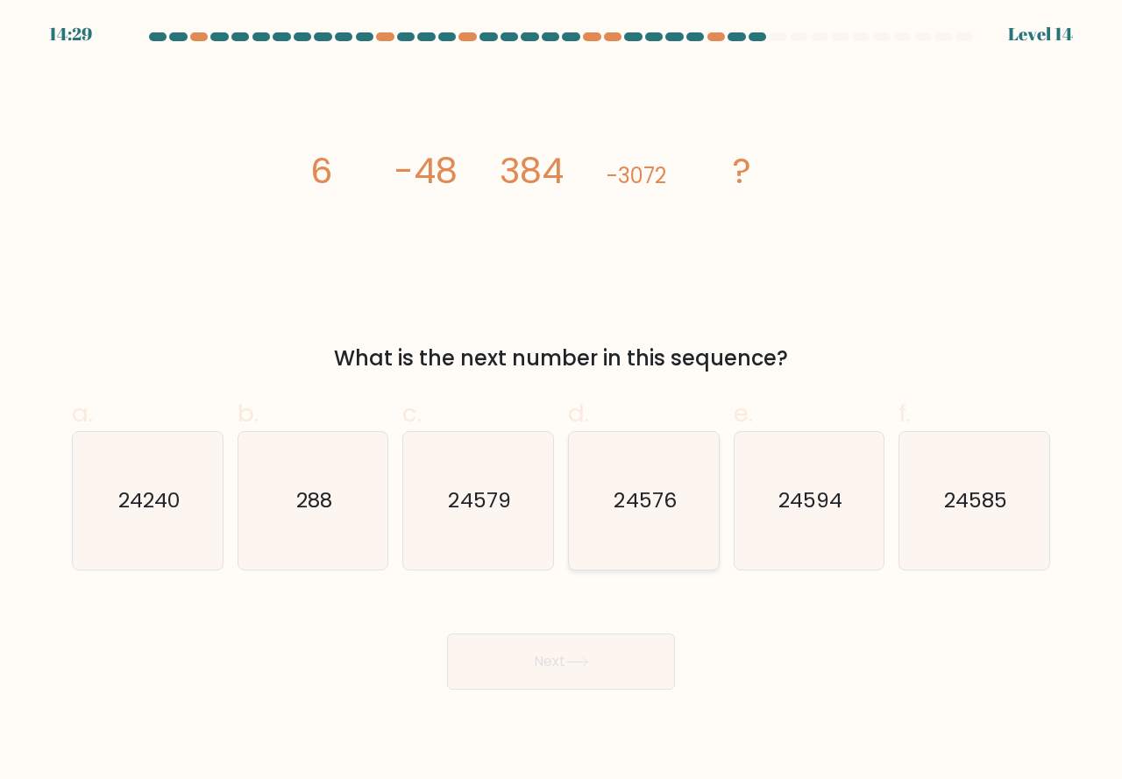
drag, startPoint x: 664, startPoint y: 512, endPoint x: 651, endPoint y: 607, distance: 95.6
click at [664, 516] on icon "24576" at bounding box center [644, 501] width 138 height 138
click at [562, 402] on input "d. 24576" at bounding box center [561, 395] width 1 height 11
radio input "true"
click at [600, 653] on button "Next" at bounding box center [561, 662] width 228 height 56
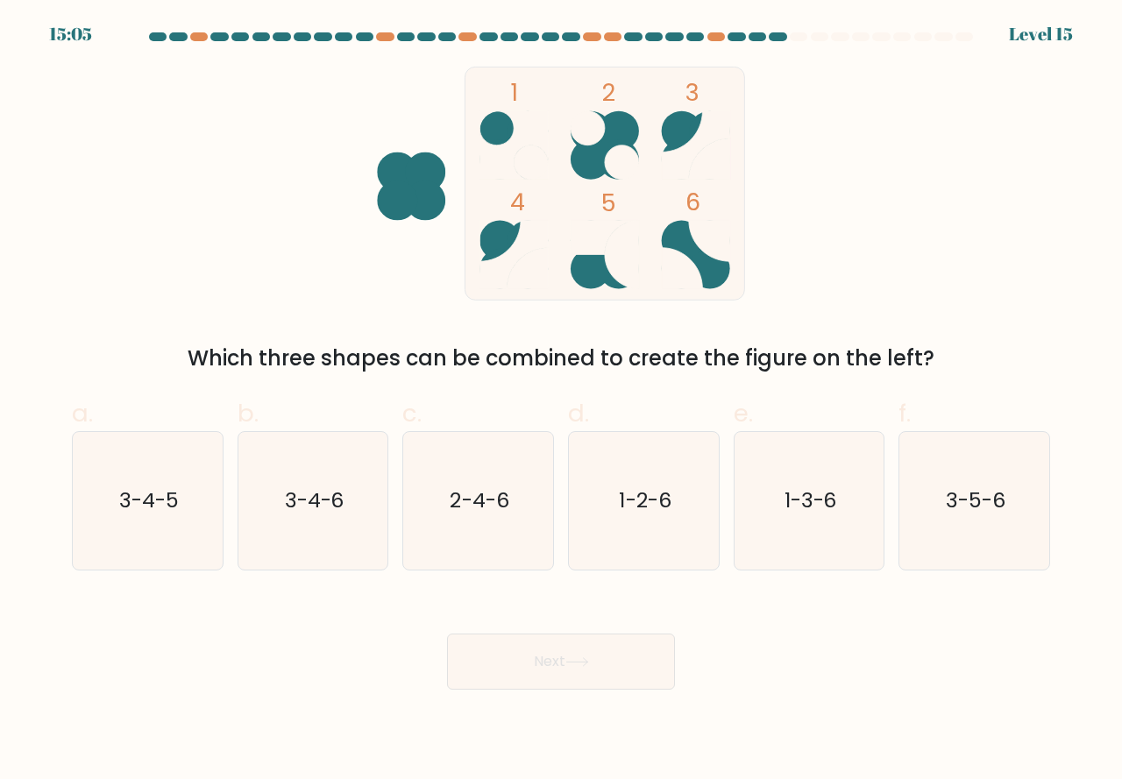
drag, startPoint x: 368, startPoint y: 539, endPoint x: 411, endPoint y: 576, distance: 56.6
click at [375, 553] on icon "3-4-6" at bounding box center [314, 501] width 138 height 138
click at [561, 402] on input "b. 3-4-6" at bounding box center [561, 395] width 1 height 11
radio input "true"
click at [553, 669] on button "Next" at bounding box center [561, 662] width 228 height 56
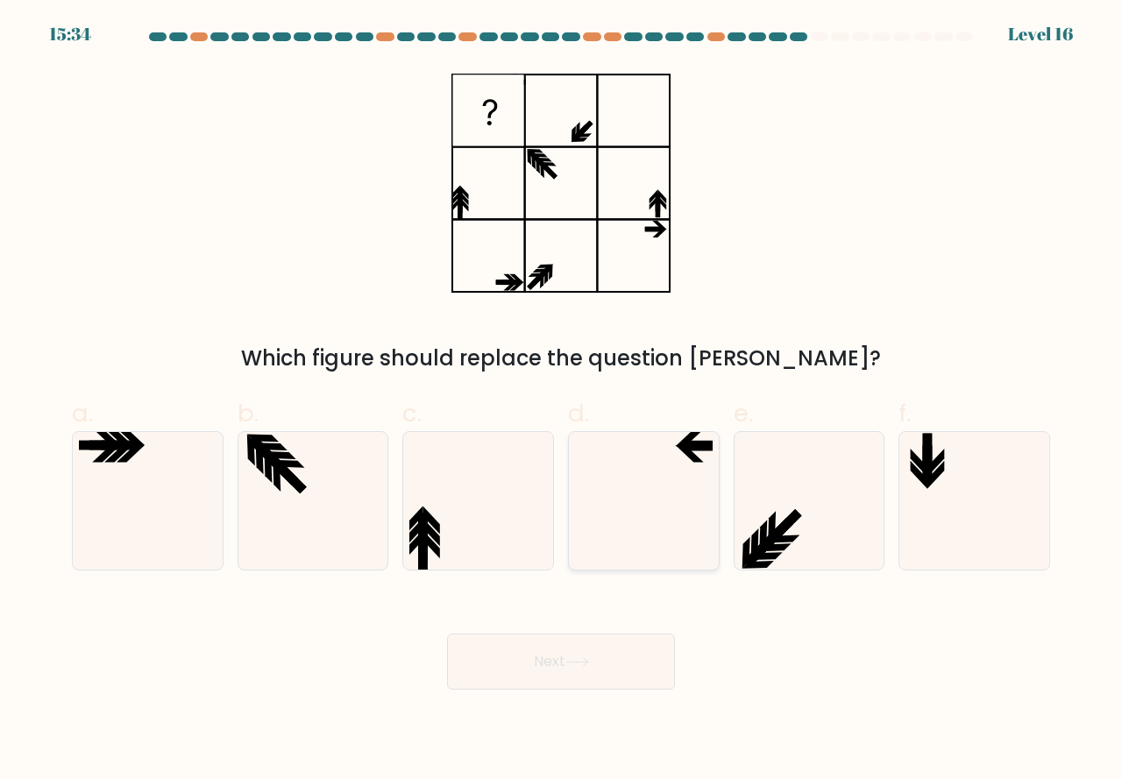
drag, startPoint x: 626, startPoint y: 506, endPoint x: 625, endPoint y: 552, distance: 46.5
click at [626, 508] on icon at bounding box center [644, 501] width 138 height 138
click at [562, 402] on input "d." at bounding box center [561, 395] width 1 height 11
radio input "true"
click at [572, 672] on button "Next" at bounding box center [561, 662] width 228 height 56
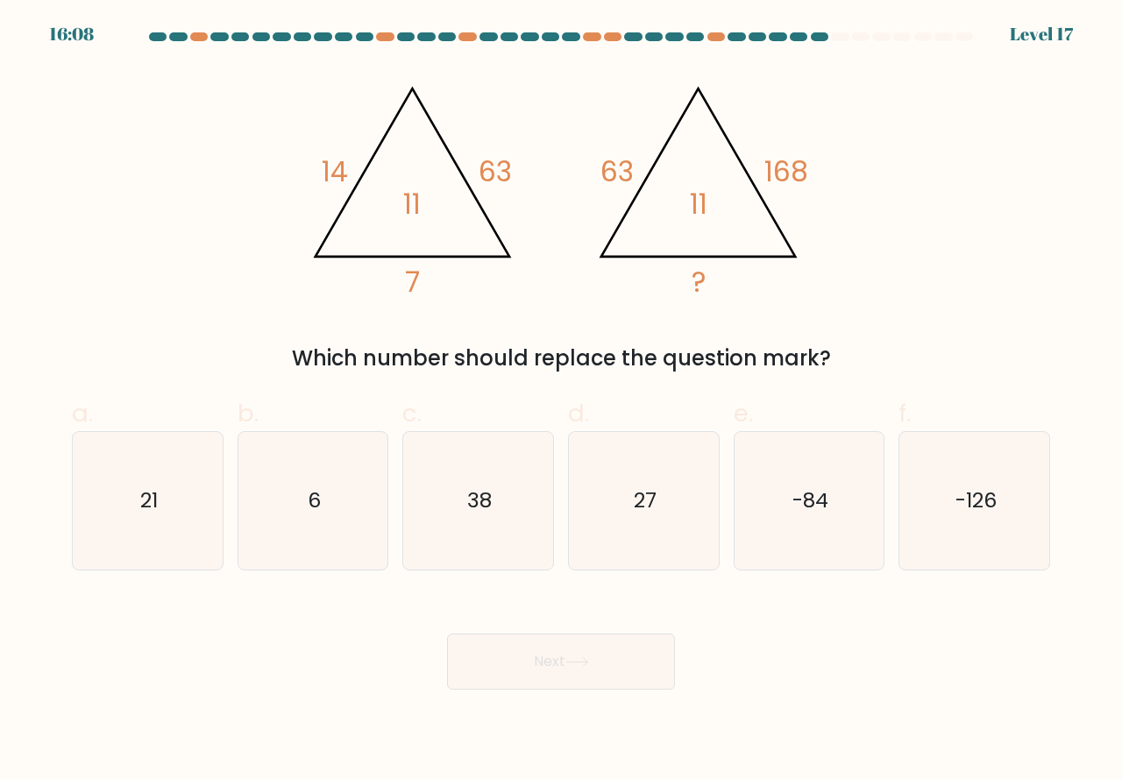
drag, startPoint x: 170, startPoint y: 544, endPoint x: 283, endPoint y: 610, distance: 130.8
click at [180, 559] on icon "21" at bounding box center [148, 501] width 138 height 138
click at [561, 402] on input "a. 21" at bounding box center [561, 395] width 1 height 11
radio input "true"
click at [516, 665] on button "Next" at bounding box center [561, 662] width 228 height 56
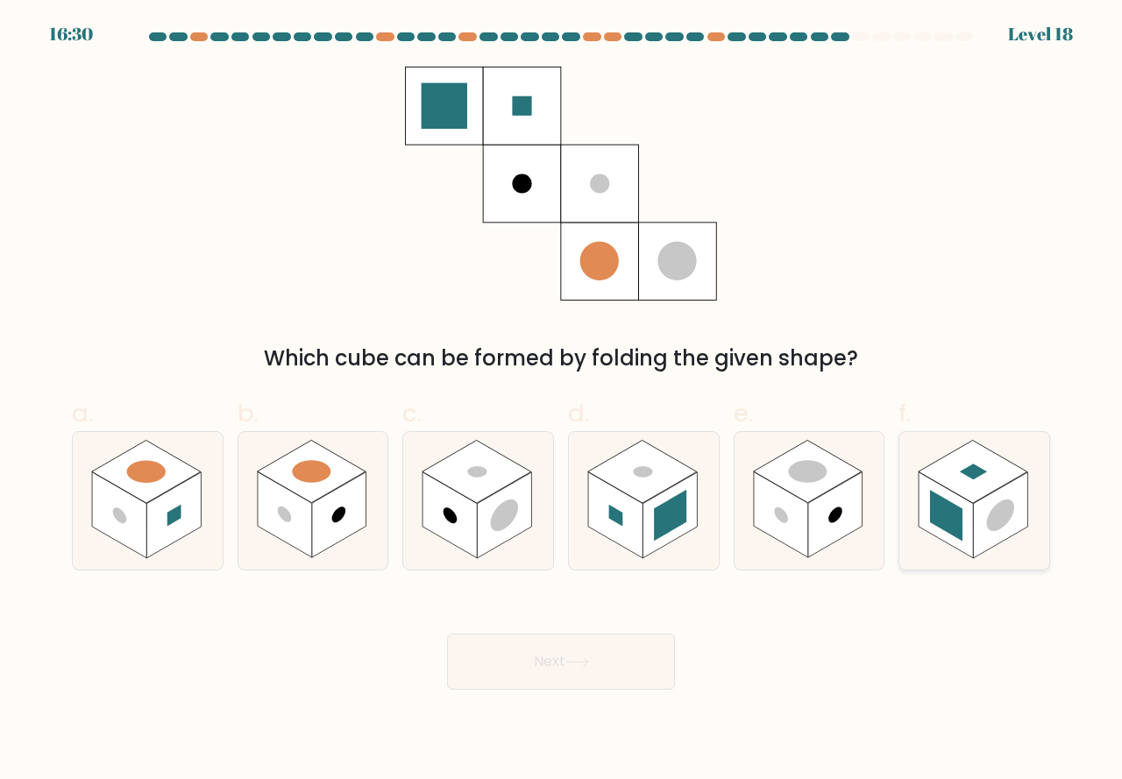
click at [947, 534] on rect at bounding box center [946, 516] width 54 height 86
click at [562, 402] on input "f." at bounding box center [561, 395] width 1 height 11
radio input "true"
click at [605, 665] on button "Next" at bounding box center [561, 662] width 228 height 56
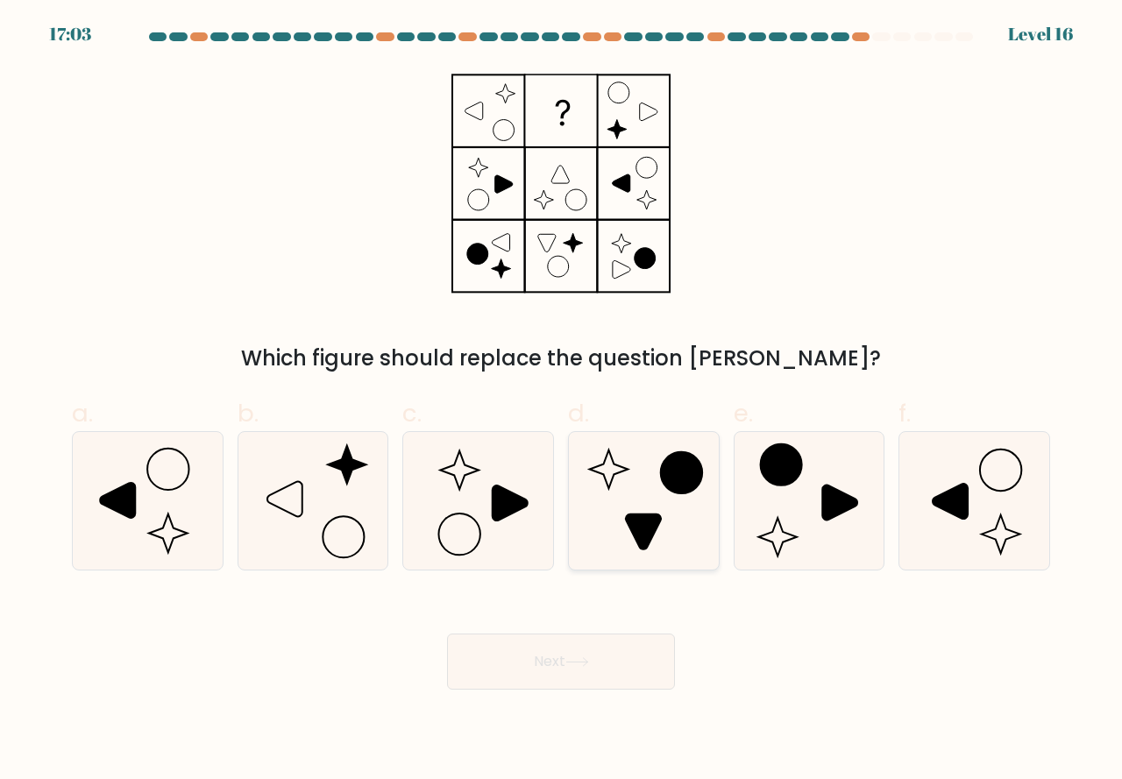
click at [649, 534] on icon at bounding box center [643, 532] width 35 height 35
click at [562, 402] on input "d." at bounding box center [561, 395] width 1 height 11
radio input "true"
click at [582, 655] on button "Next" at bounding box center [561, 662] width 228 height 56
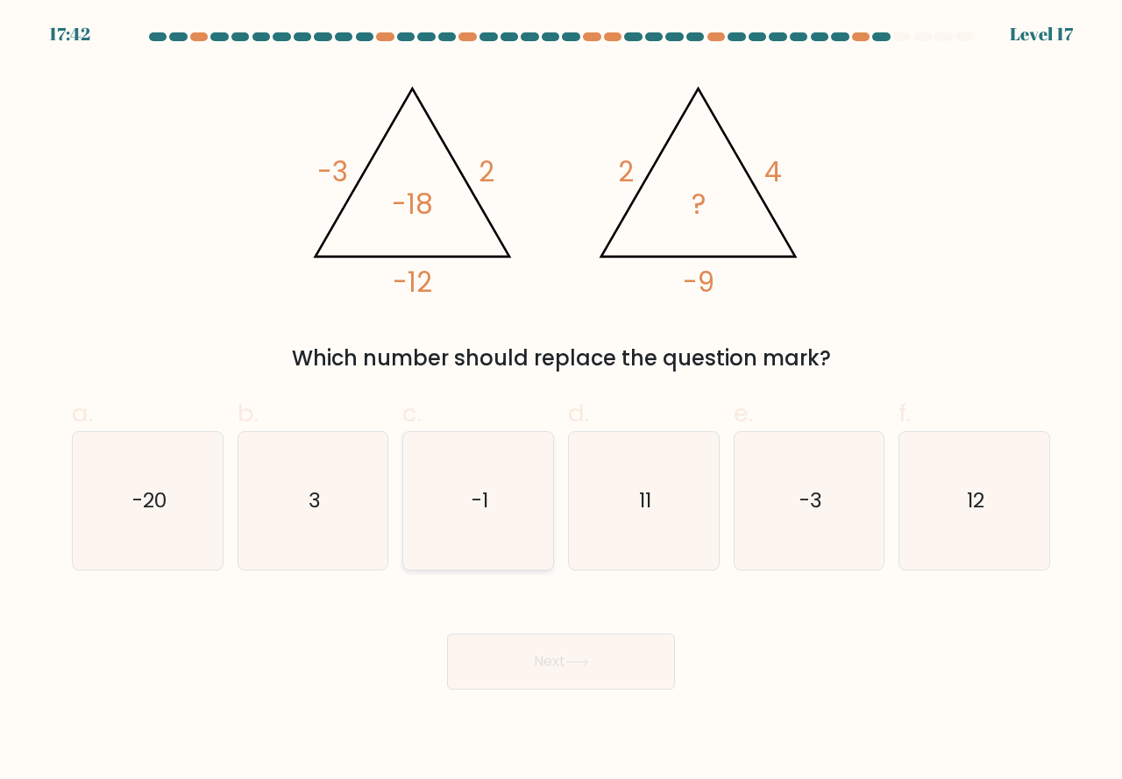
drag, startPoint x: 493, startPoint y: 539, endPoint x: 500, endPoint y: 587, distance: 48.7
click at [492, 540] on icon "-1" at bounding box center [478, 501] width 138 height 138
click at [561, 402] on input "c. -1" at bounding box center [561, 395] width 1 height 11
radio input "true"
click at [516, 657] on button "Next" at bounding box center [561, 662] width 228 height 56
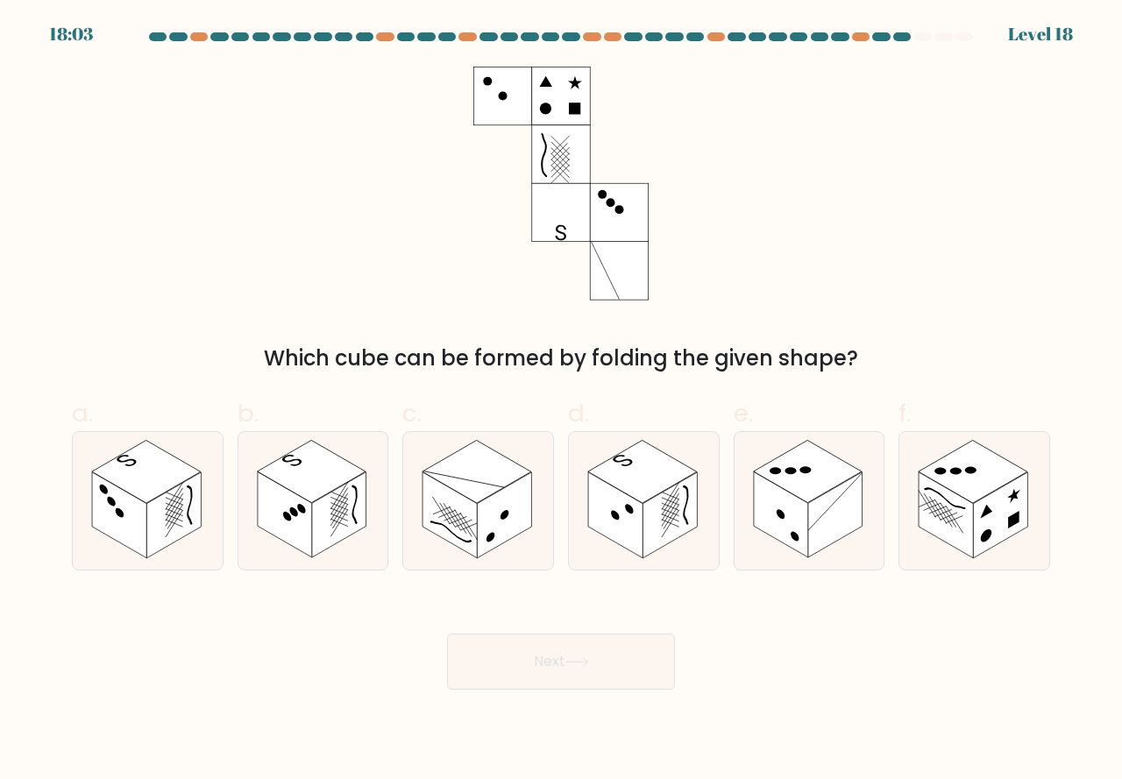
drag, startPoint x: 323, startPoint y: 534, endPoint x: 425, endPoint y: 618, distance: 132.7
click at [333, 543] on rect at bounding box center [339, 516] width 54 height 86
click at [561, 402] on input "b." at bounding box center [561, 395] width 1 height 11
radio input "true"
click at [516, 667] on button "Next" at bounding box center [561, 662] width 228 height 56
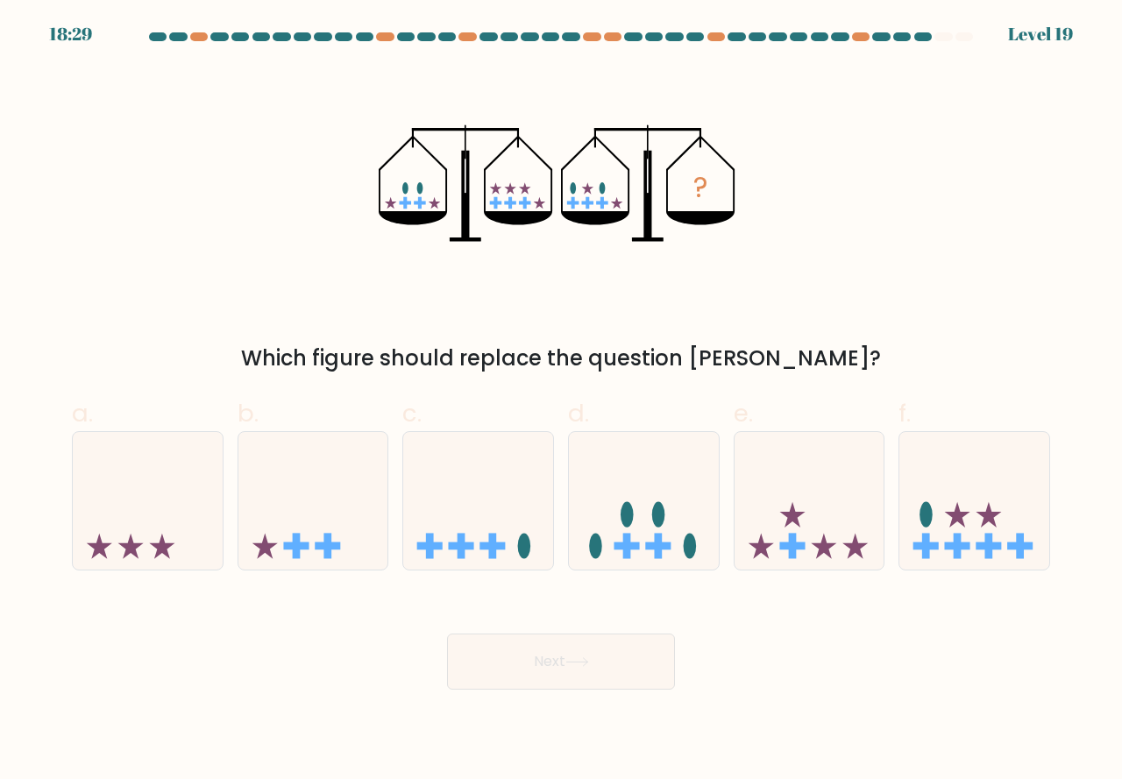
drag, startPoint x: 955, startPoint y: 558, endPoint x: 870, endPoint y: 631, distance: 112.5
click at [953, 566] on div at bounding box center [975, 500] width 152 height 139
click at [562, 402] on input "f." at bounding box center [561, 395] width 1 height 11
radio input "true"
click at [583, 662] on icon at bounding box center [576, 662] width 21 height 8
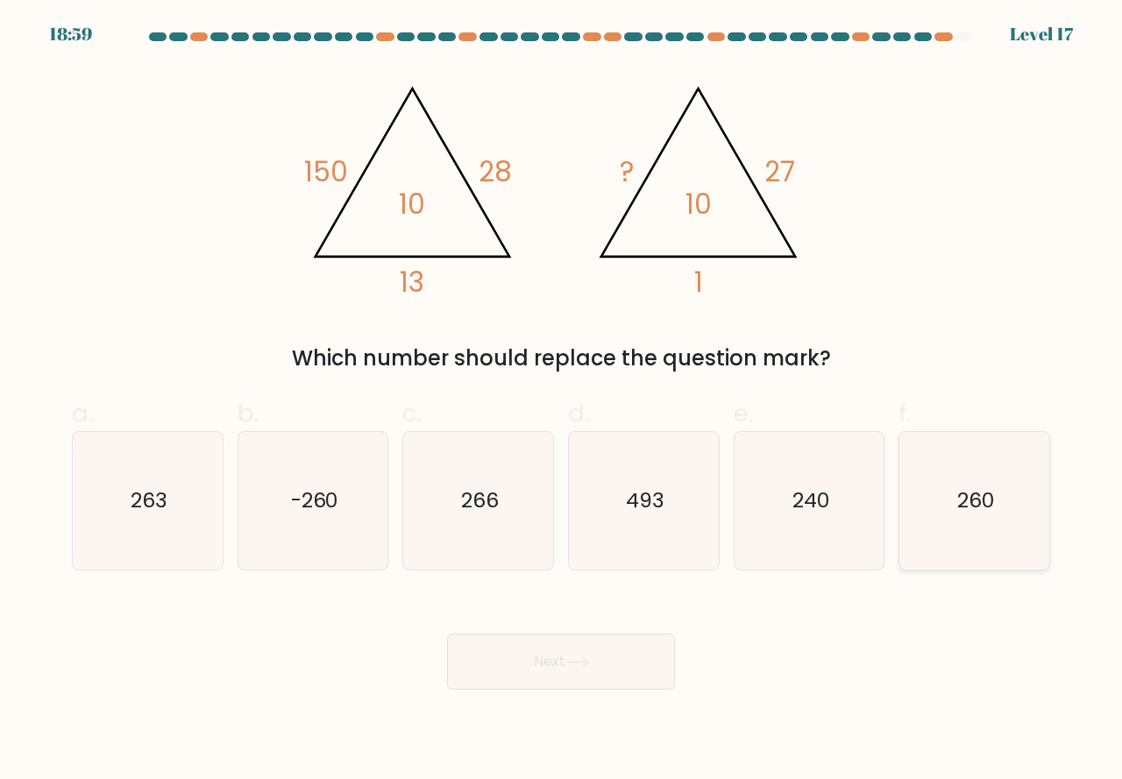
click at [971, 537] on icon "260" at bounding box center [975, 501] width 138 height 138
click at [562, 402] on input "f. 260" at bounding box center [561, 395] width 1 height 11
radio input "true"
click at [585, 662] on icon at bounding box center [576, 662] width 21 height 8
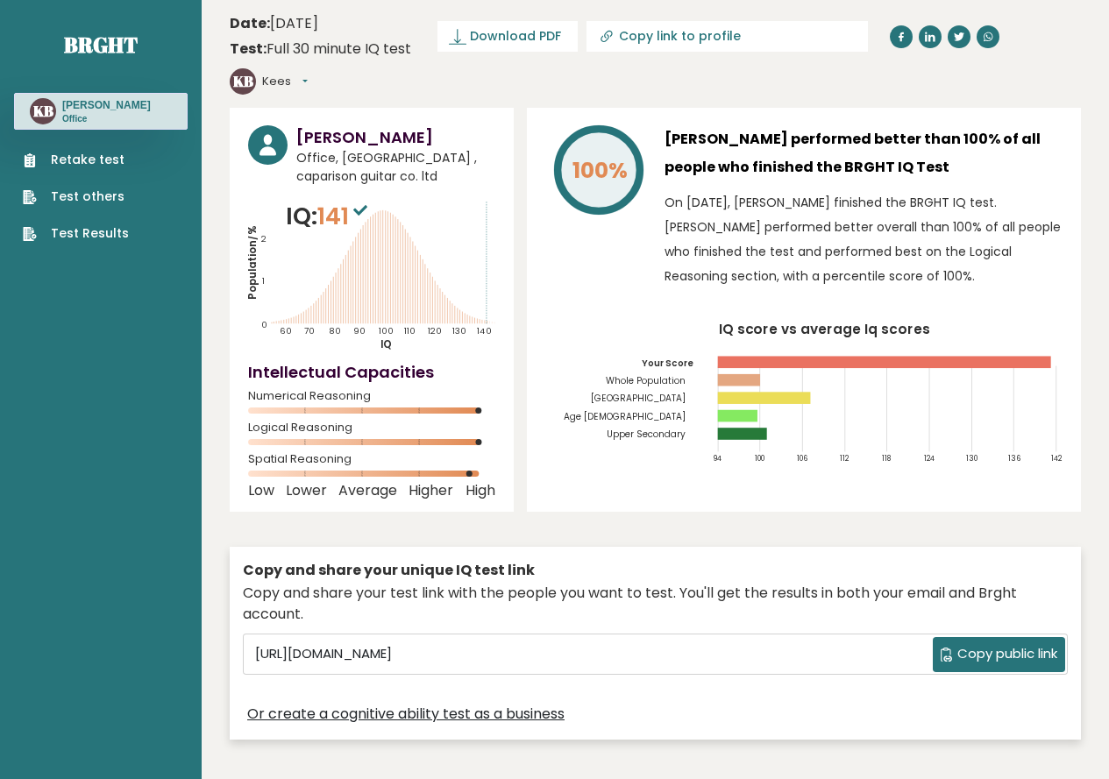
click at [68, 234] on link "Test Results" at bounding box center [76, 233] width 106 height 18
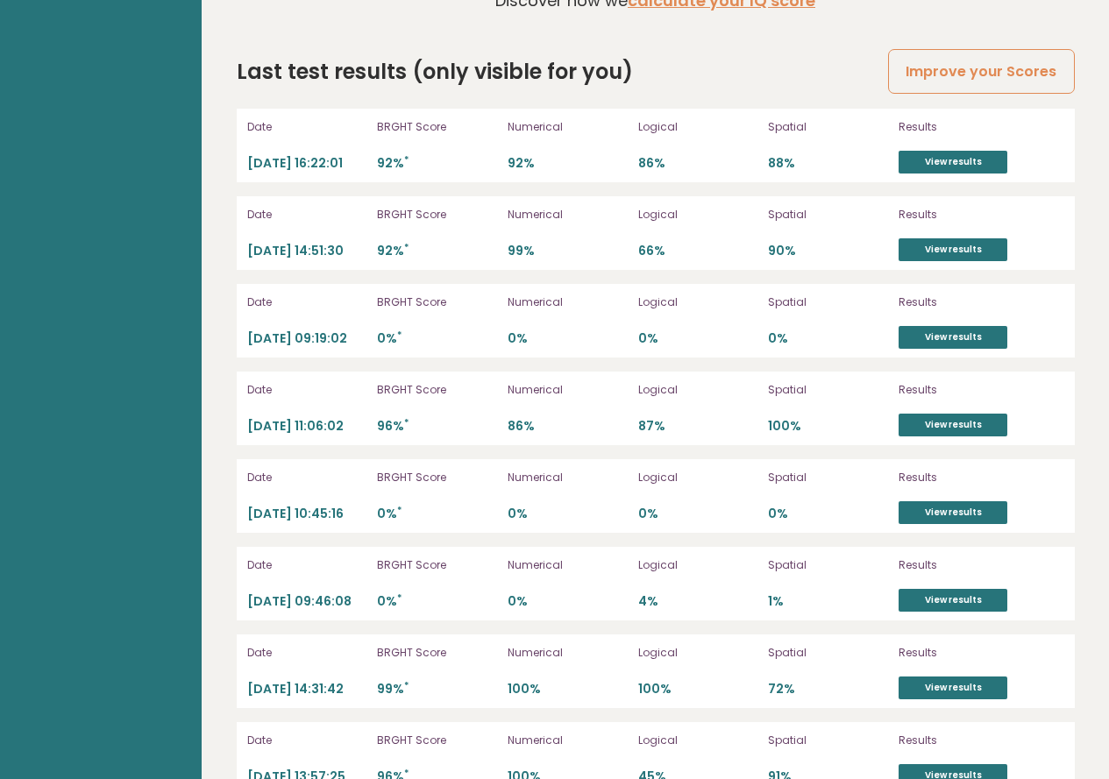
scroll to position [4949, 0]
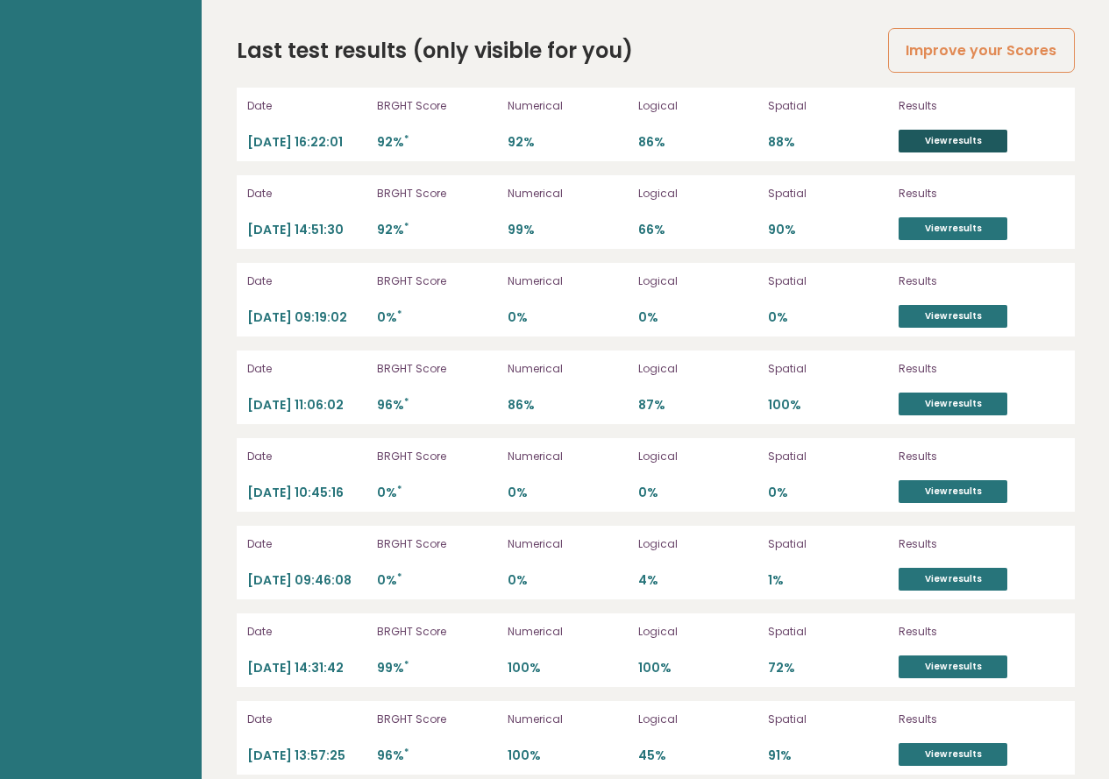
click at [922, 130] on link "View results" at bounding box center [953, 141] width 109 height 23
